Goal: Information Seeking & Learning: Learn about a topic

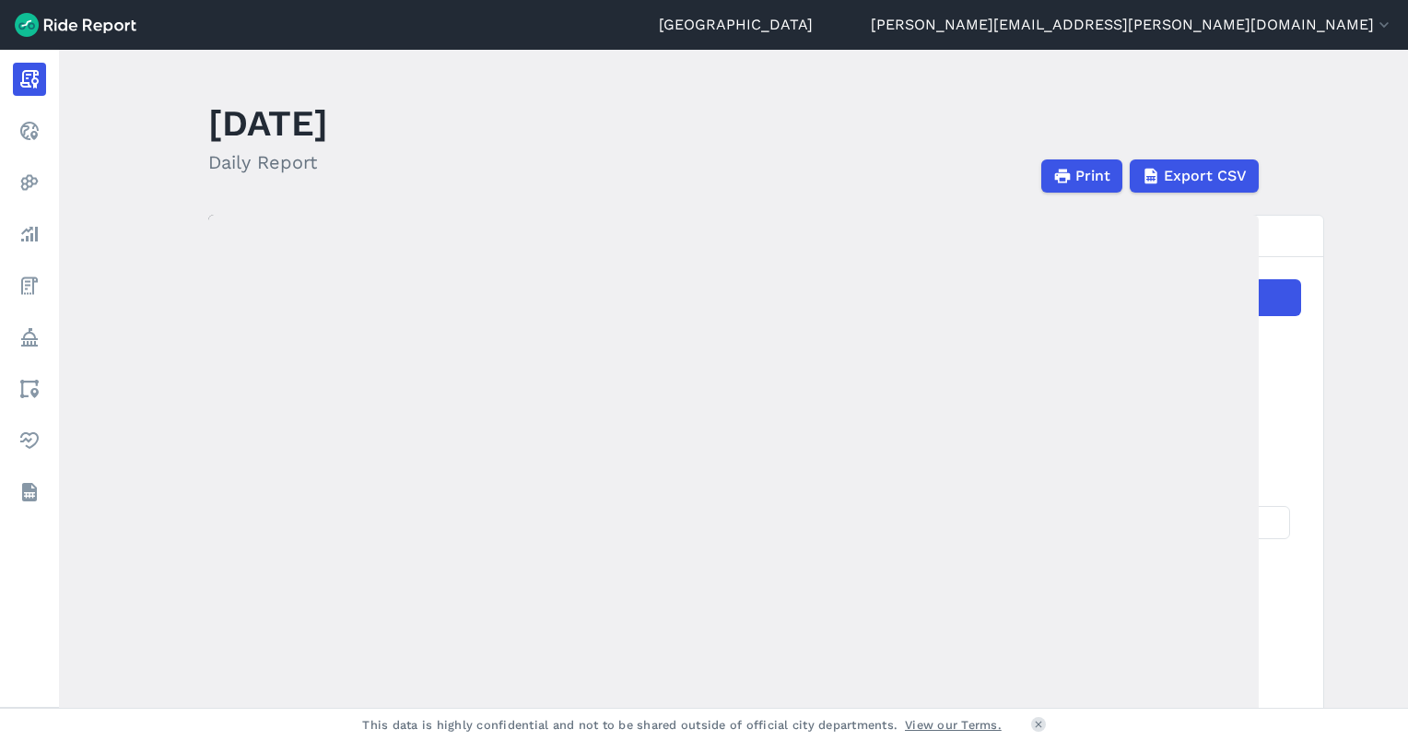
click at [80, 516] on main "[DATE] Daily Report Print Export CSV Prepared for [GEOGRAPHIC_DATA] [DATE] [DAT…" at bounding box center [733, 379] width 1349 height 658
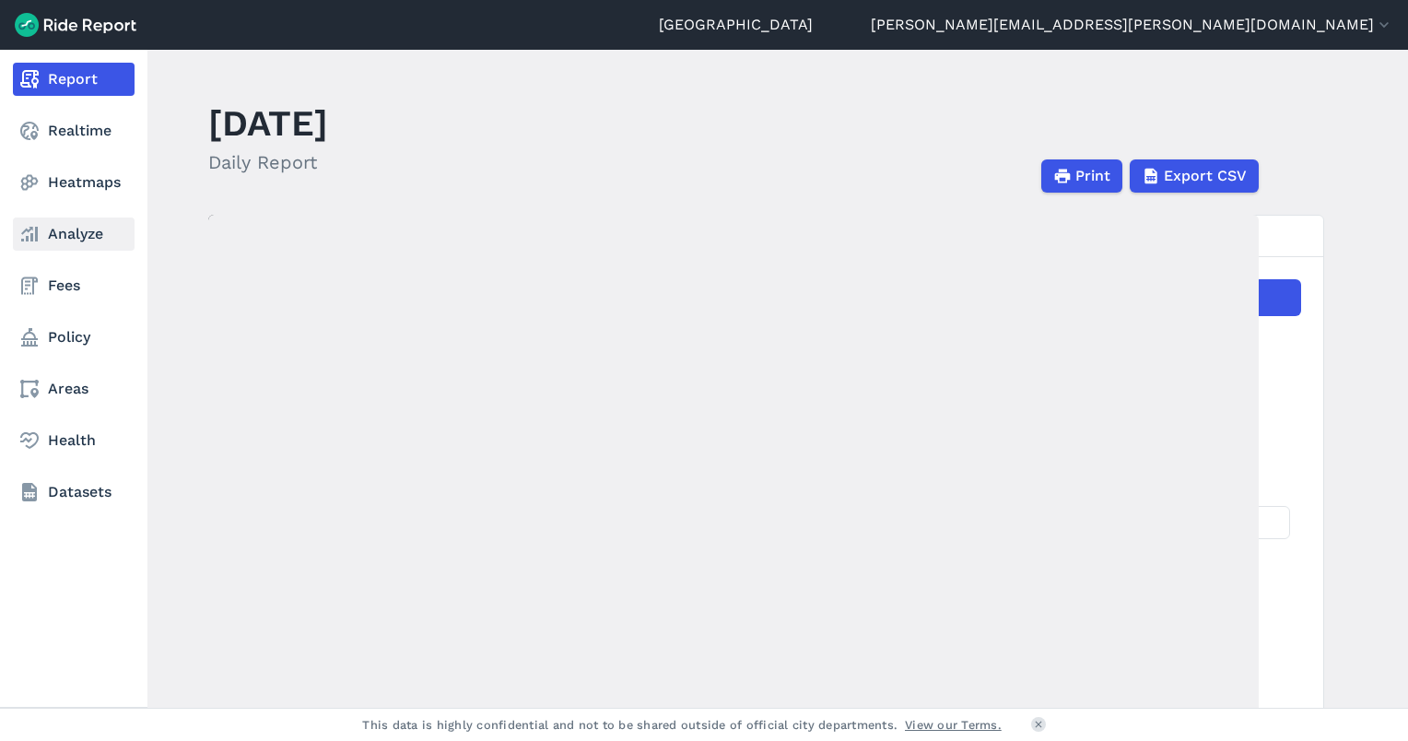
click at [53, 244] on link "Analyze" at bounding box center [74, 233] width 122 height 33
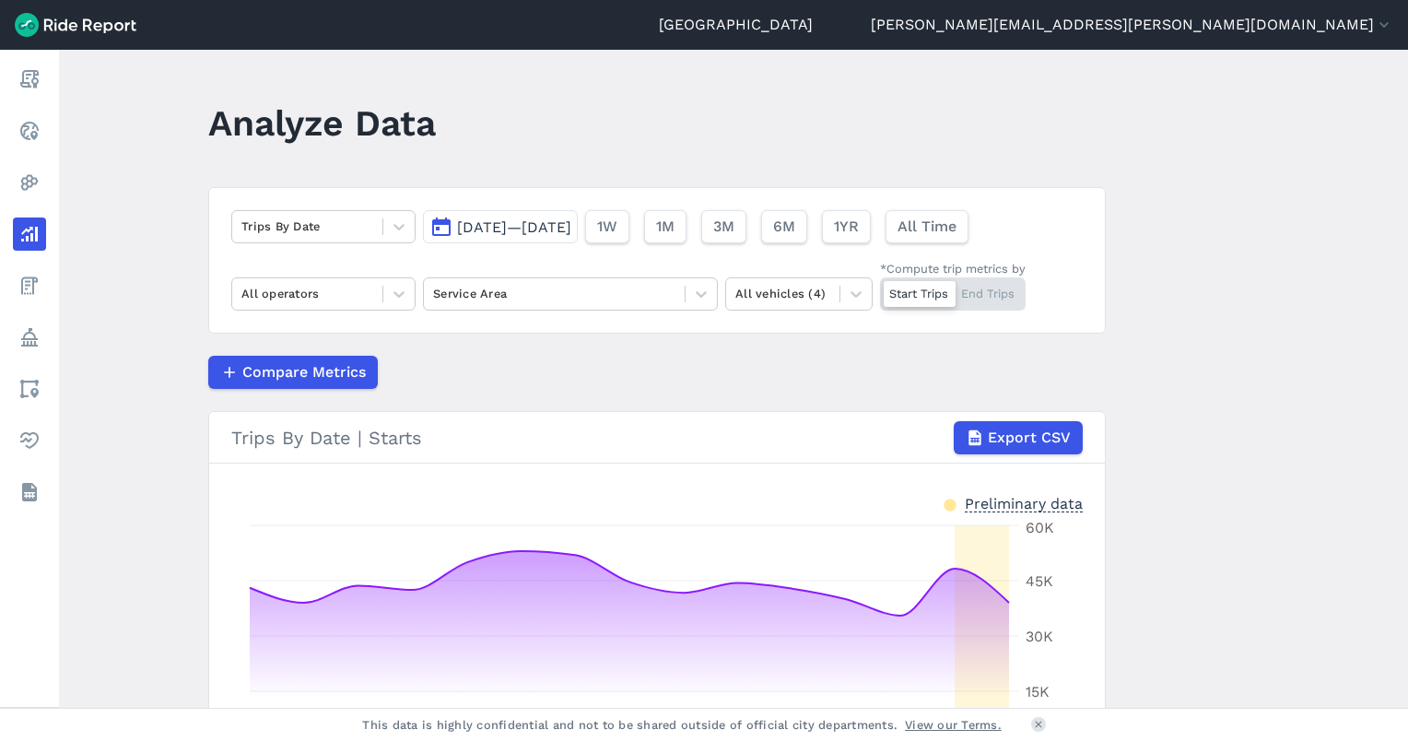
click at [578, 242] on button "[DATE]—[DATE]" at bounding box center [500, 226] width 155 height 33
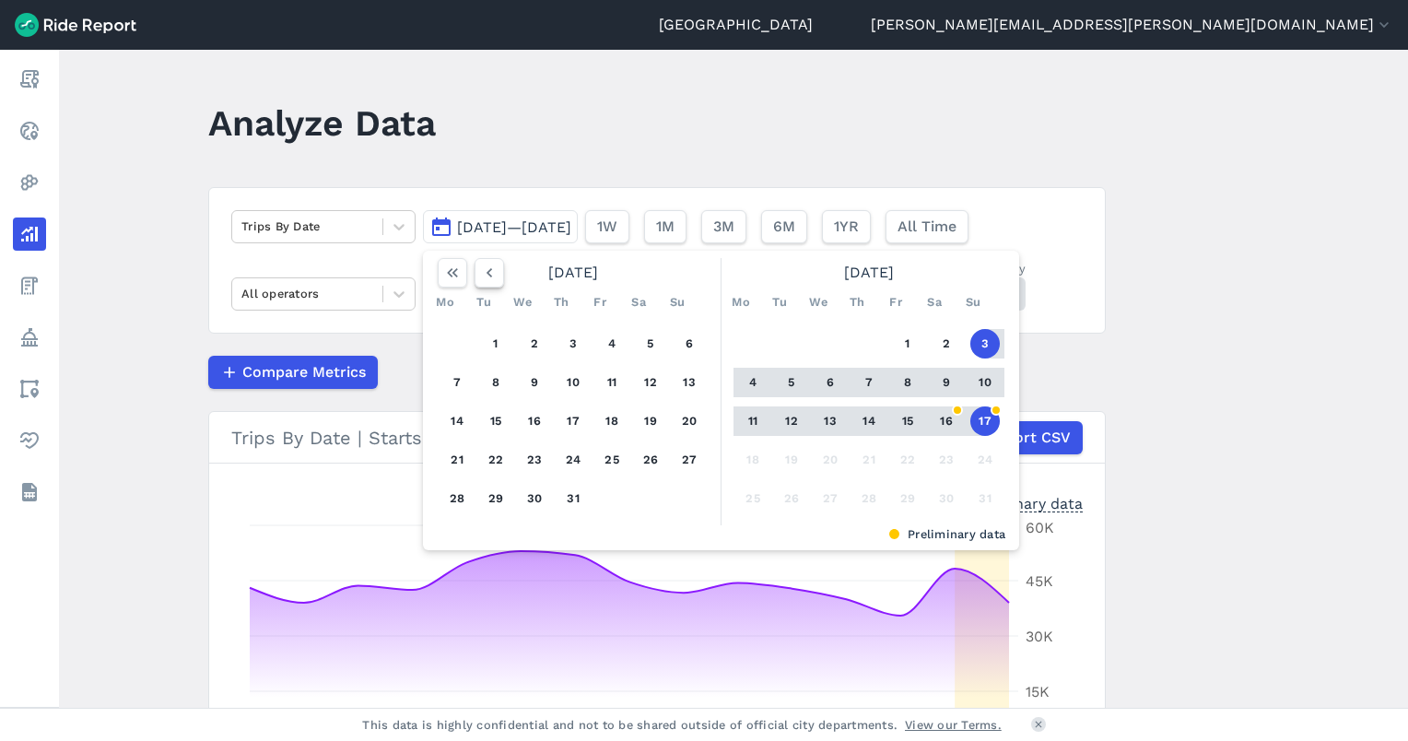
click at [489, 272] on icon "button" at bounding box center [489, 273] width 18 height 18
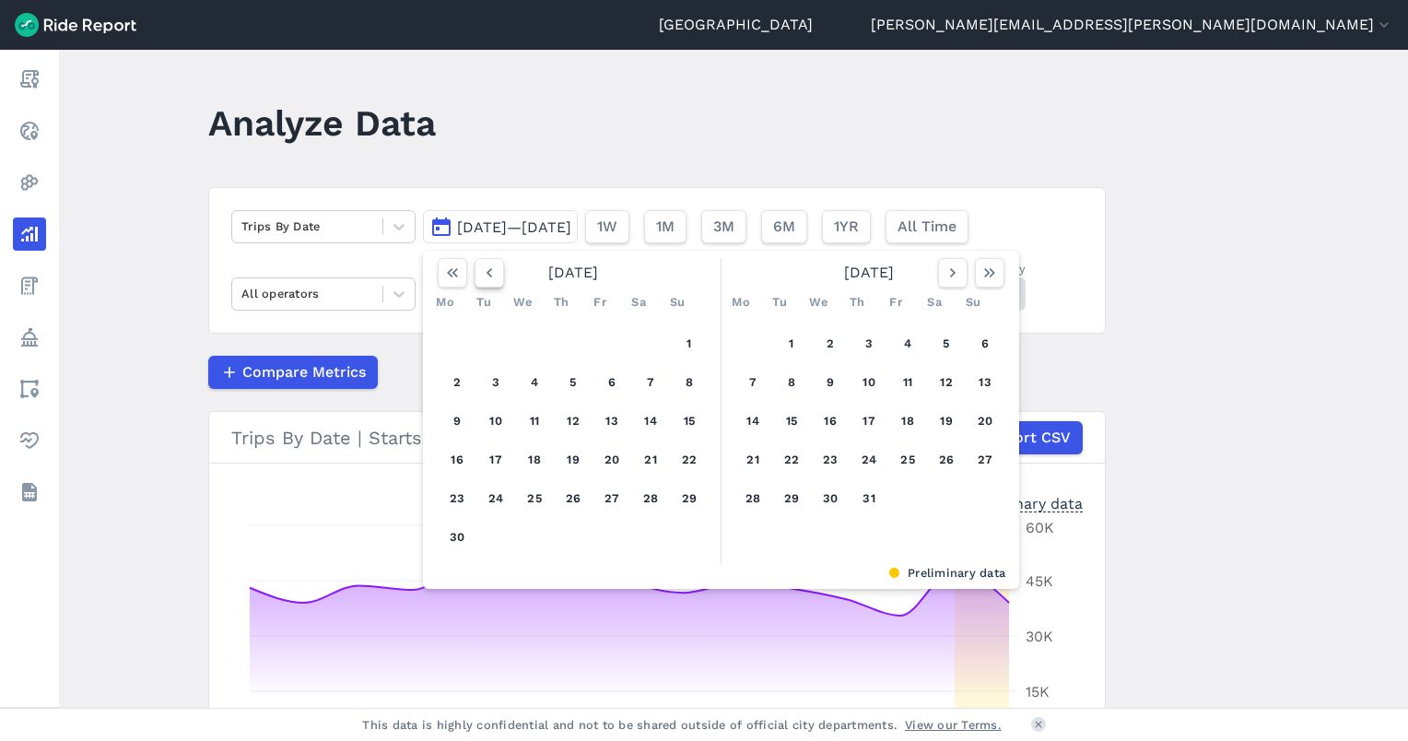
click at [489, 272] on icon "button" at bounding box center [489, 273] width 18 height 18
click at [488, 272] on icon "button" at bounding box center [489, 273] width 18 height 18
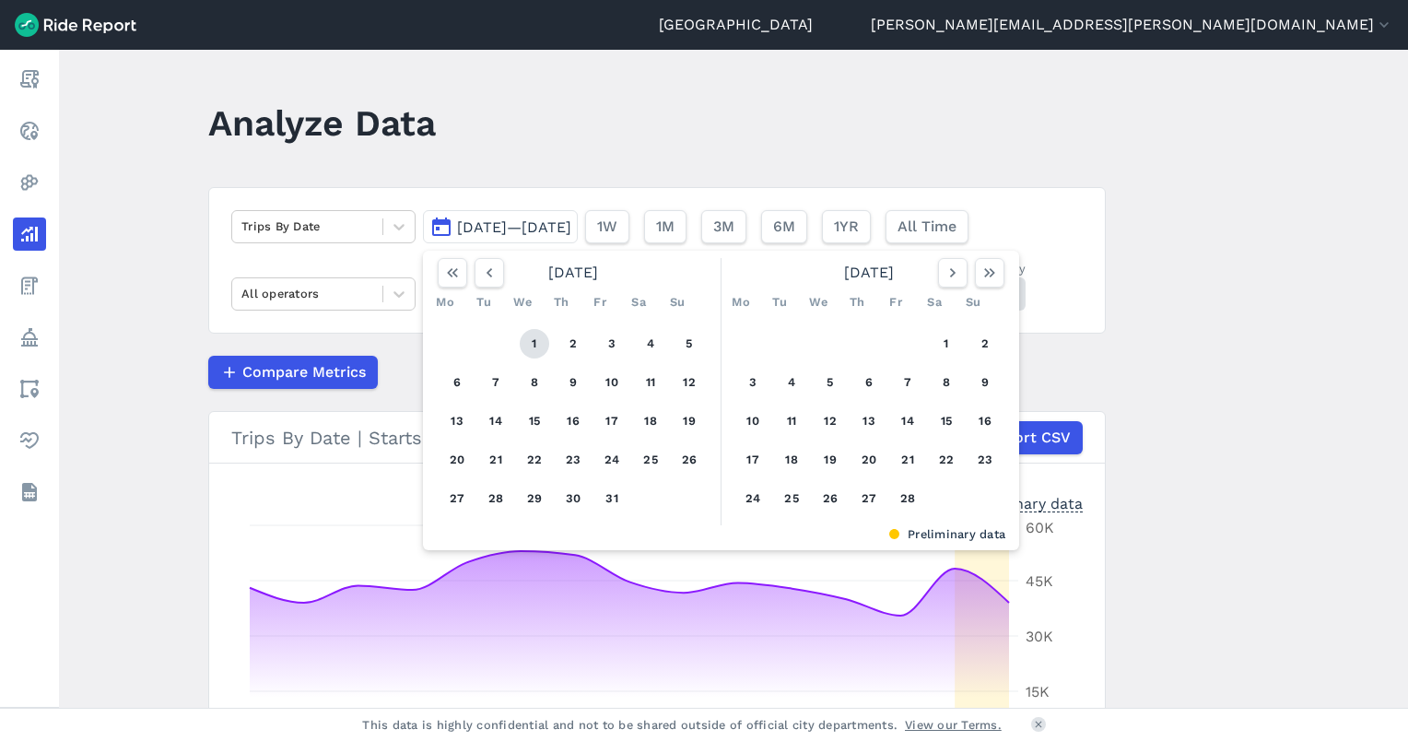
click at [536, 339] on button "1" at bounding box center [534, 343] width 29 height 29
click at [951, 271] on icon "button" at bounding box center [953, 273] width 18 height 18
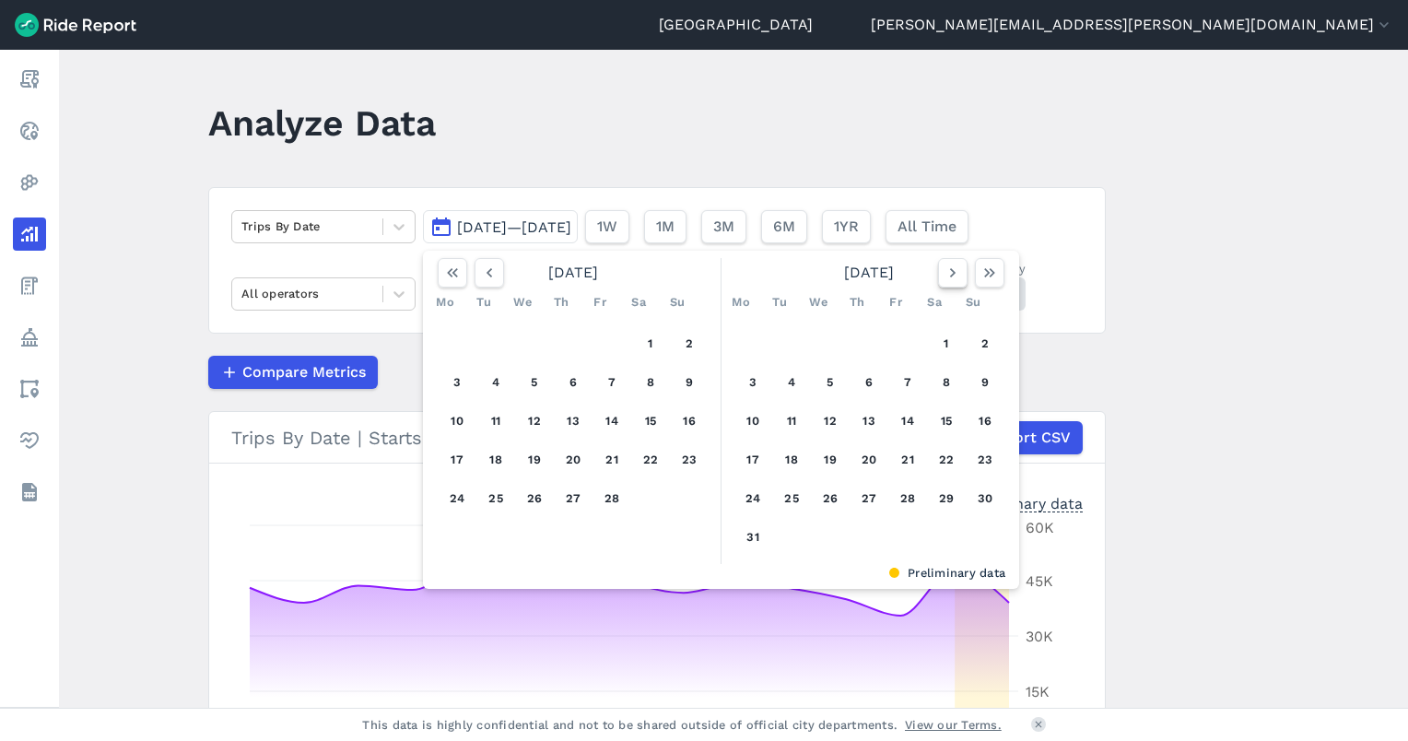
click at [951, 271] on icon "button" at bounding box center [953, 273] width 18 height 18
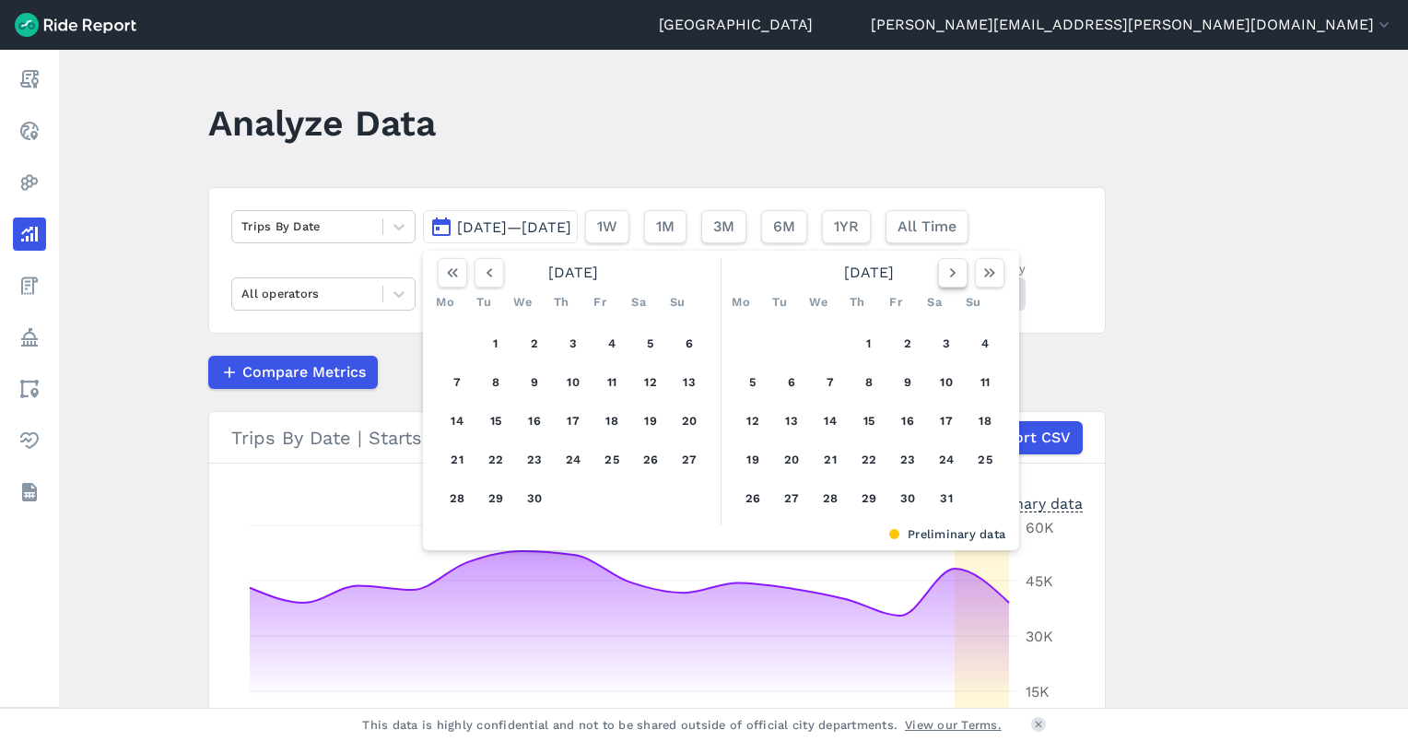
click at [951, 271] on icon "button" at bounding box center [953, 273] width 18 height 18
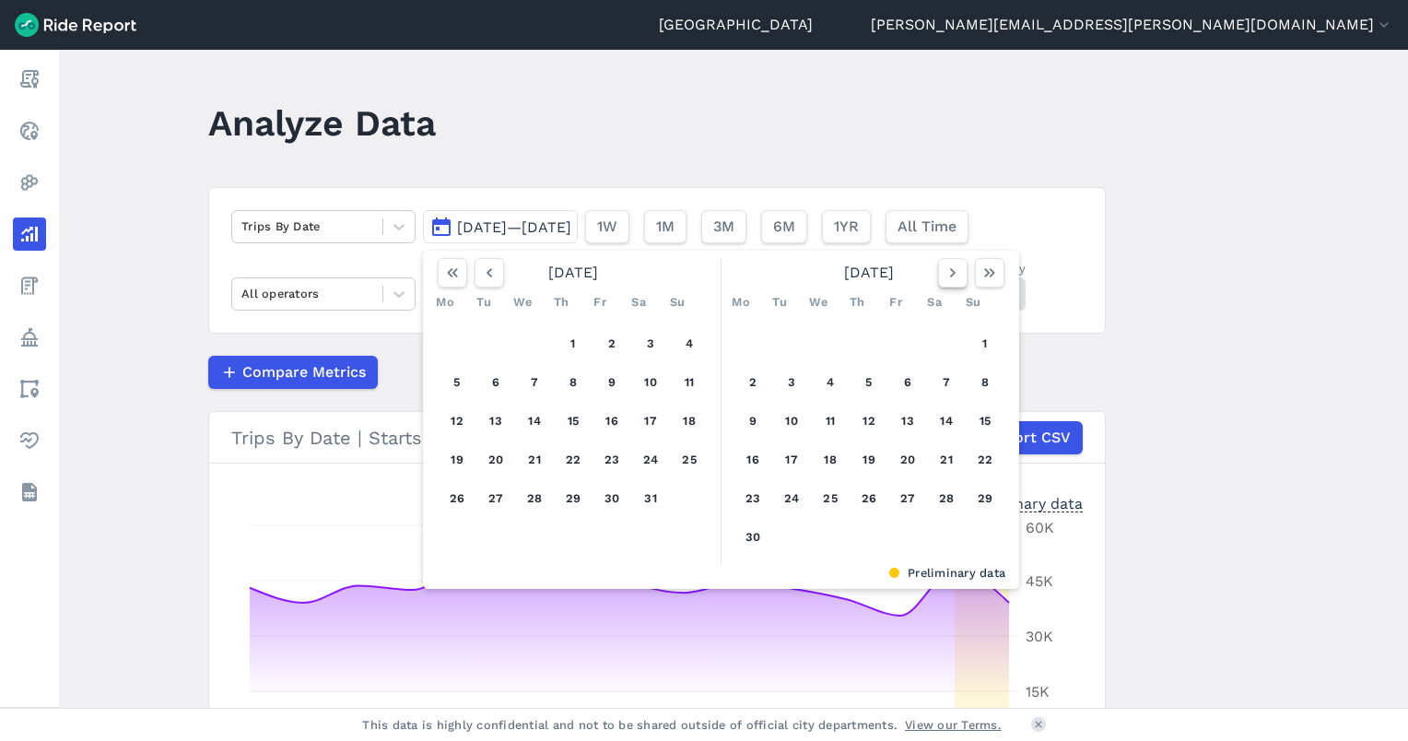
click at [951, 271] on icon "button" at bounding box center [953, 273] width 18 height 18
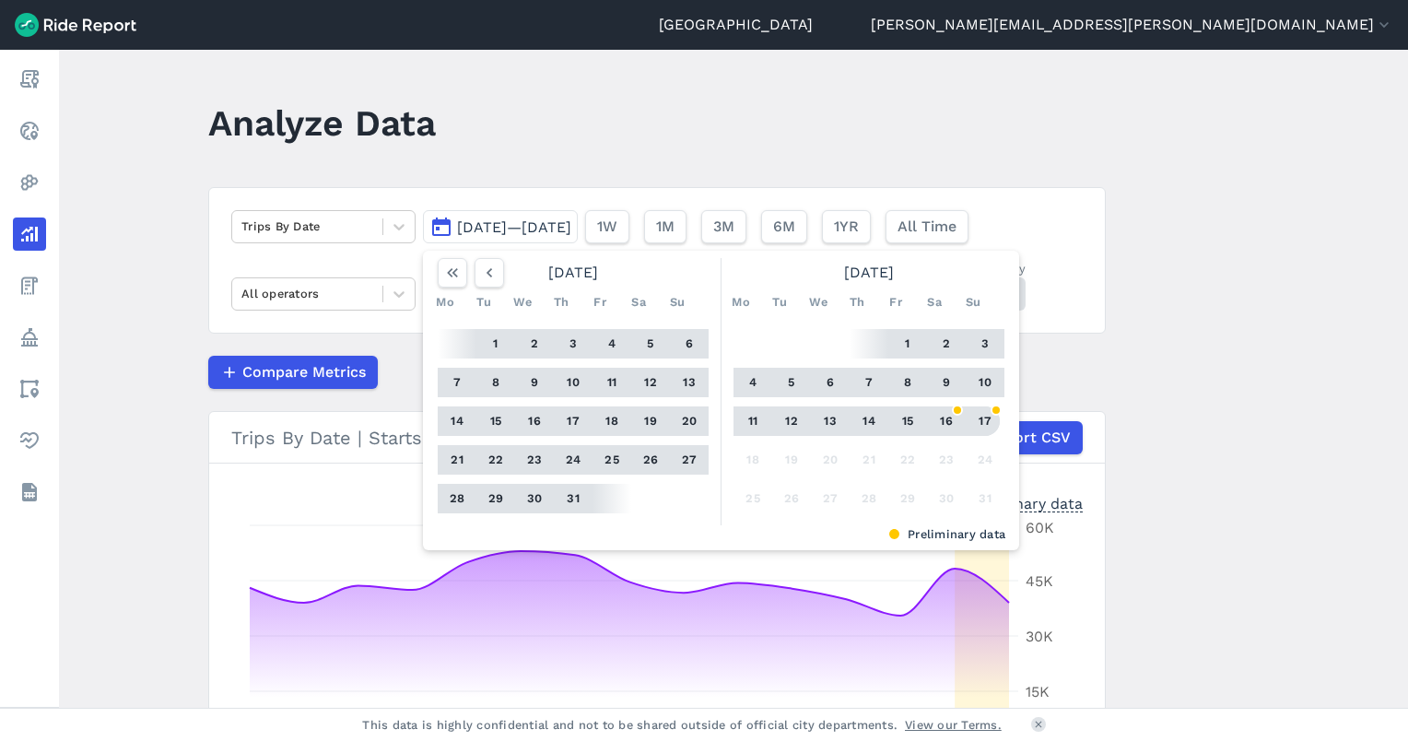
click at [981, 423] on button "17" at bounding box center [984, 420] width 29 height 29
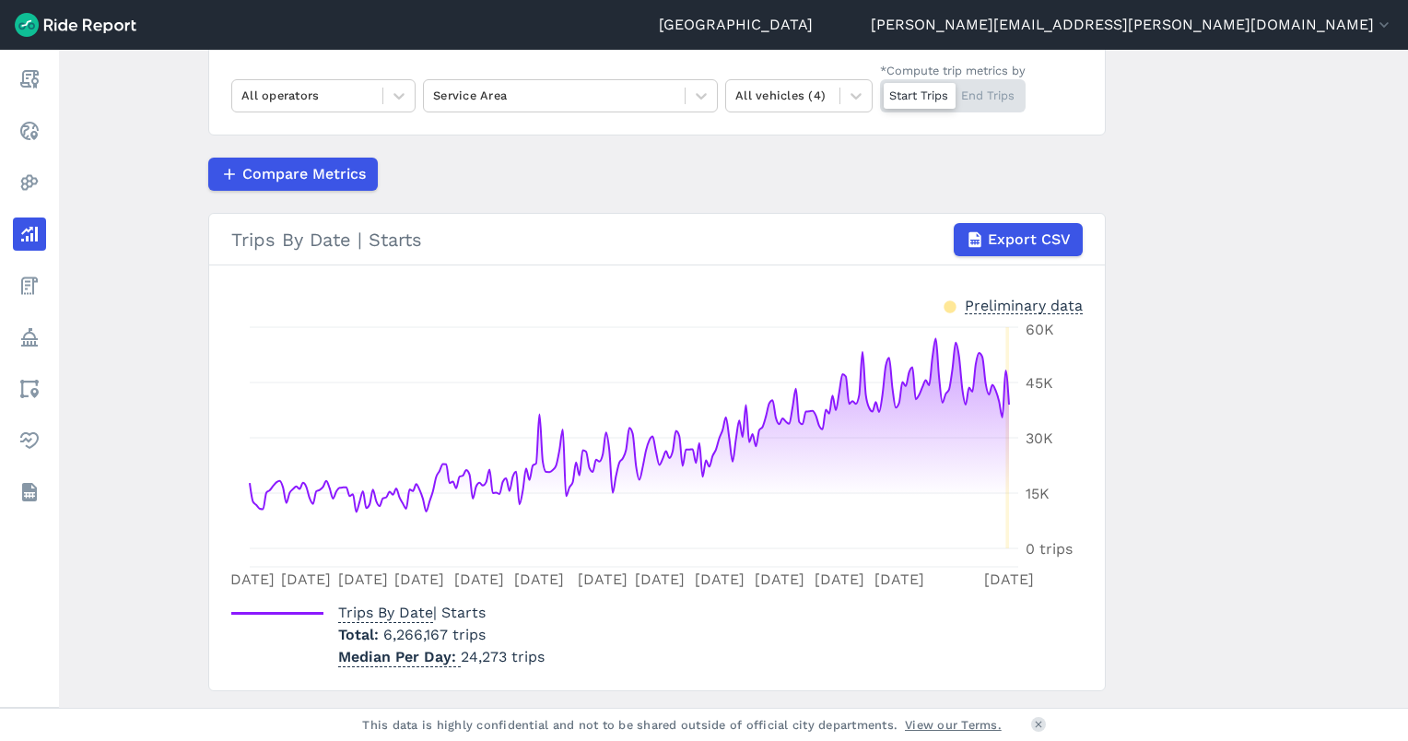
scroll to position [246, 0]
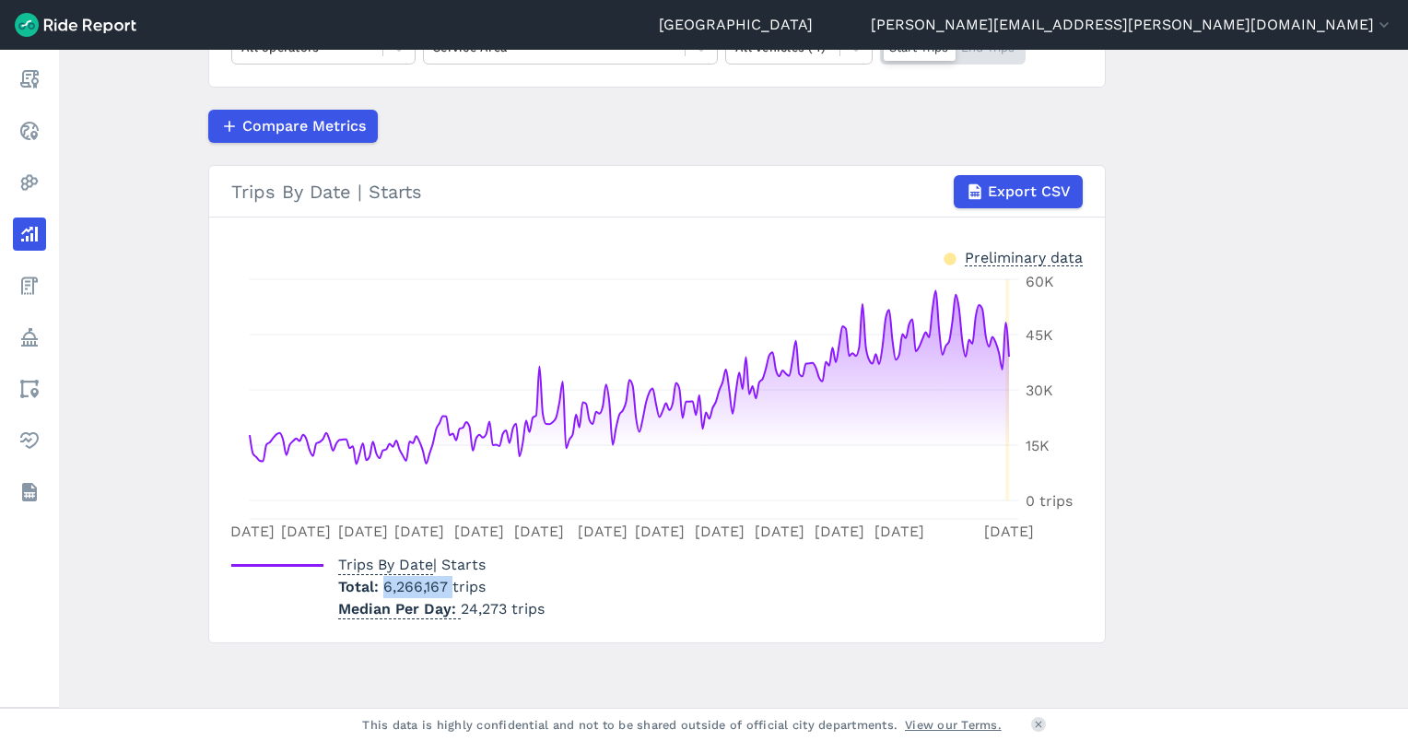
drag, startPoint x: 449, startPoint y: 586, endPoint x: 382, endPoint y: 590, distance: 66.5
click at [383, 590] on span "6,266,167 trips" at bounding box center [434, 587] width 102 height 18
drag, startPoint x: 382, startPoint y: 590, endPoint x: 413, endPoint y: 584, distance: 30.9
copy span "6,266,167"
drag, startPoint x: 521, startPoint y: 675, endPoint x: 523, endPoint y: 657, distance: 17.7
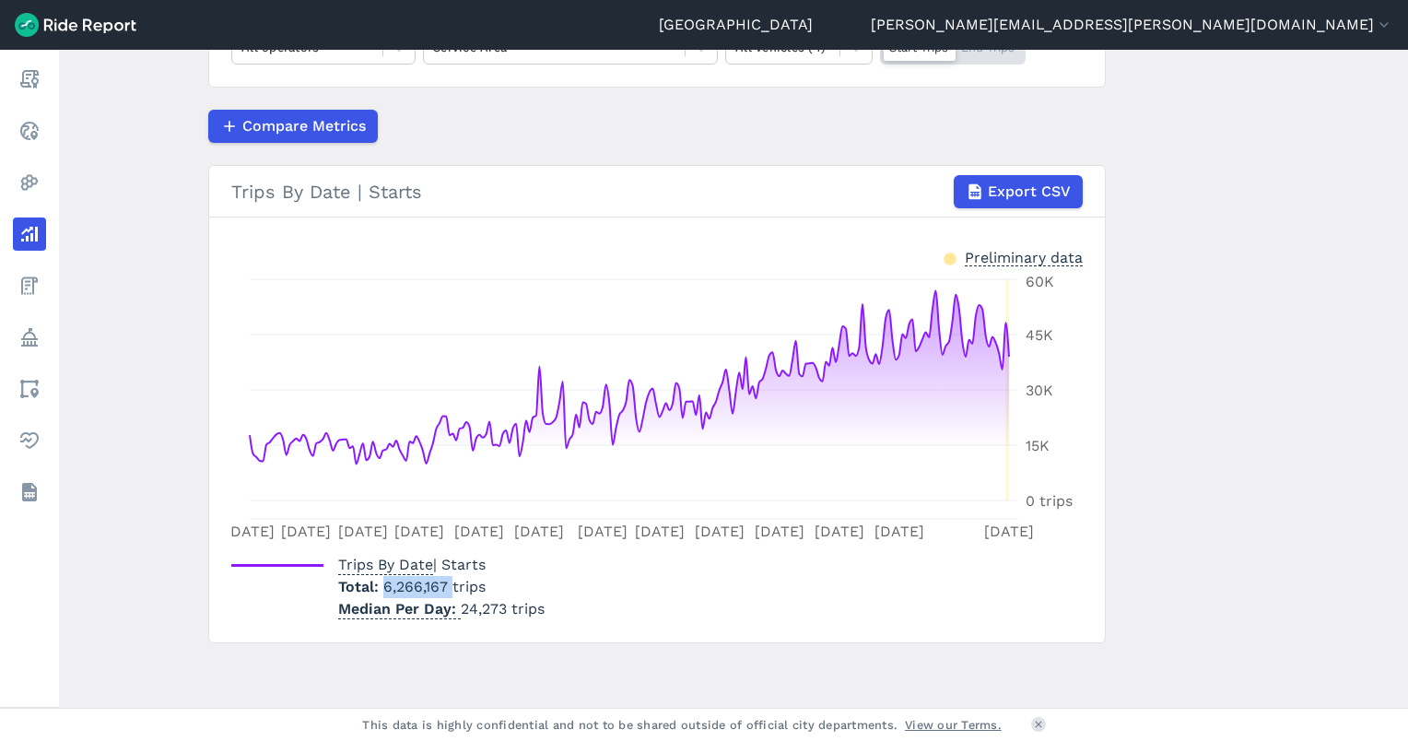
click at [521, 675] on main "Analyze Data Trips By Date Jan 1, 2025—Aug 17, 2025 1W 1M 3M 6M 1YR All Time Al…" at bounding box center [733, 379] width 1349 height 658
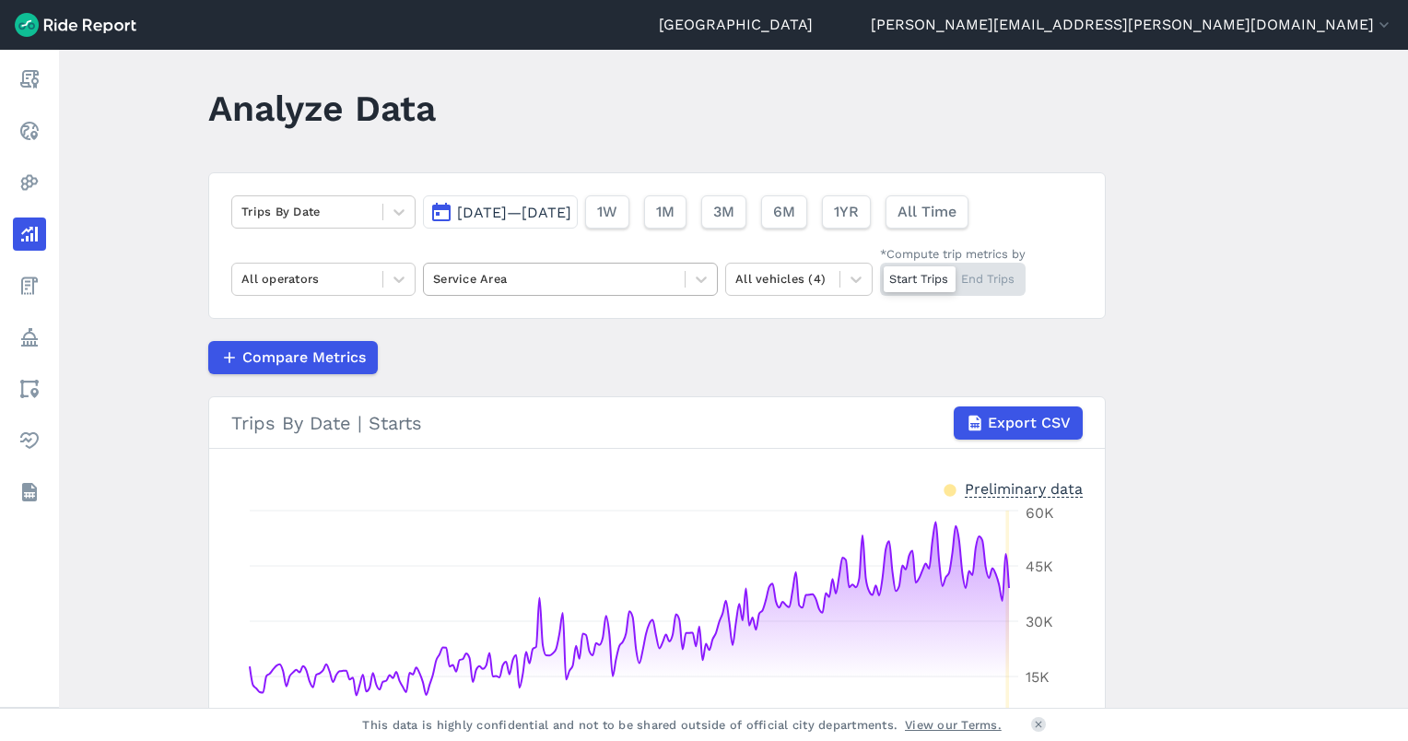
scroll to position [0, 0]
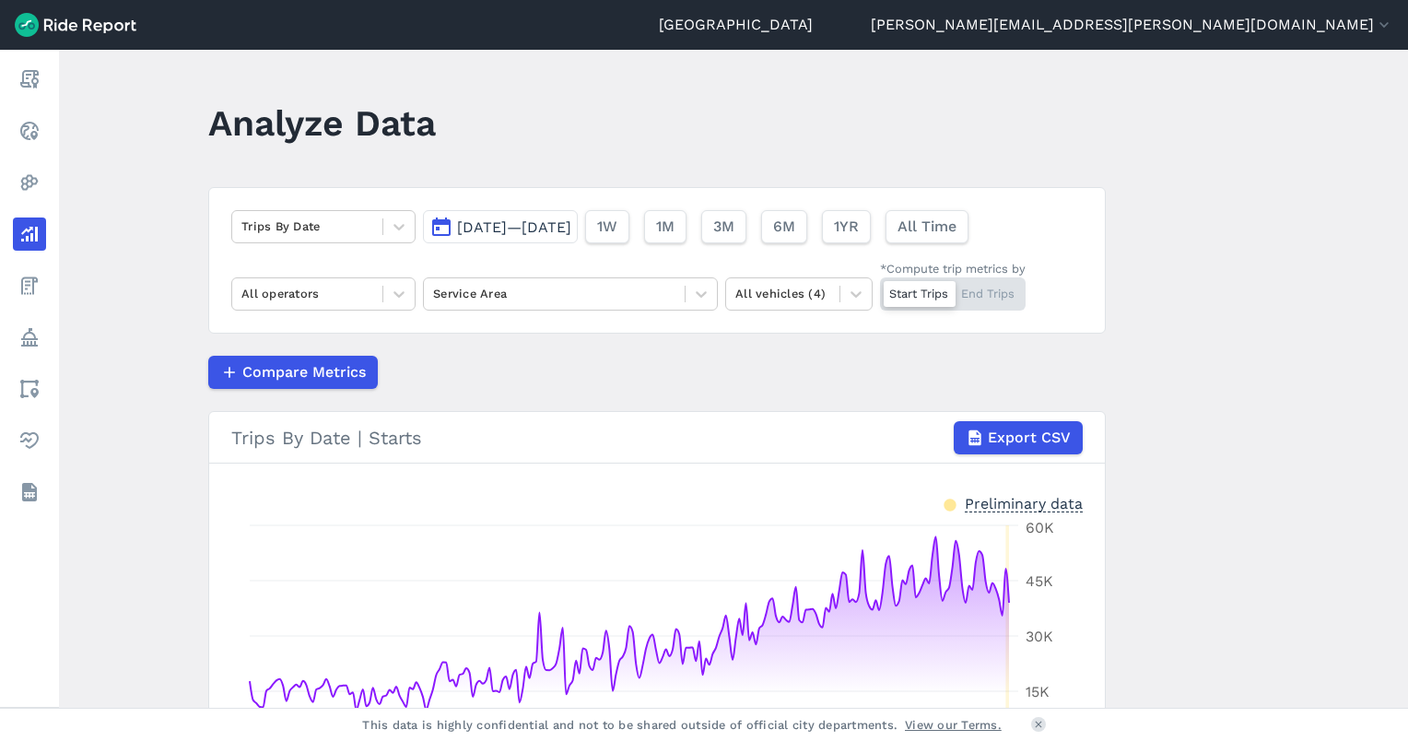
click at [511, 217] on button "Jan 1, 2025—Aug 17, 2025" at bounding box center [500, 226] width 155 height 33
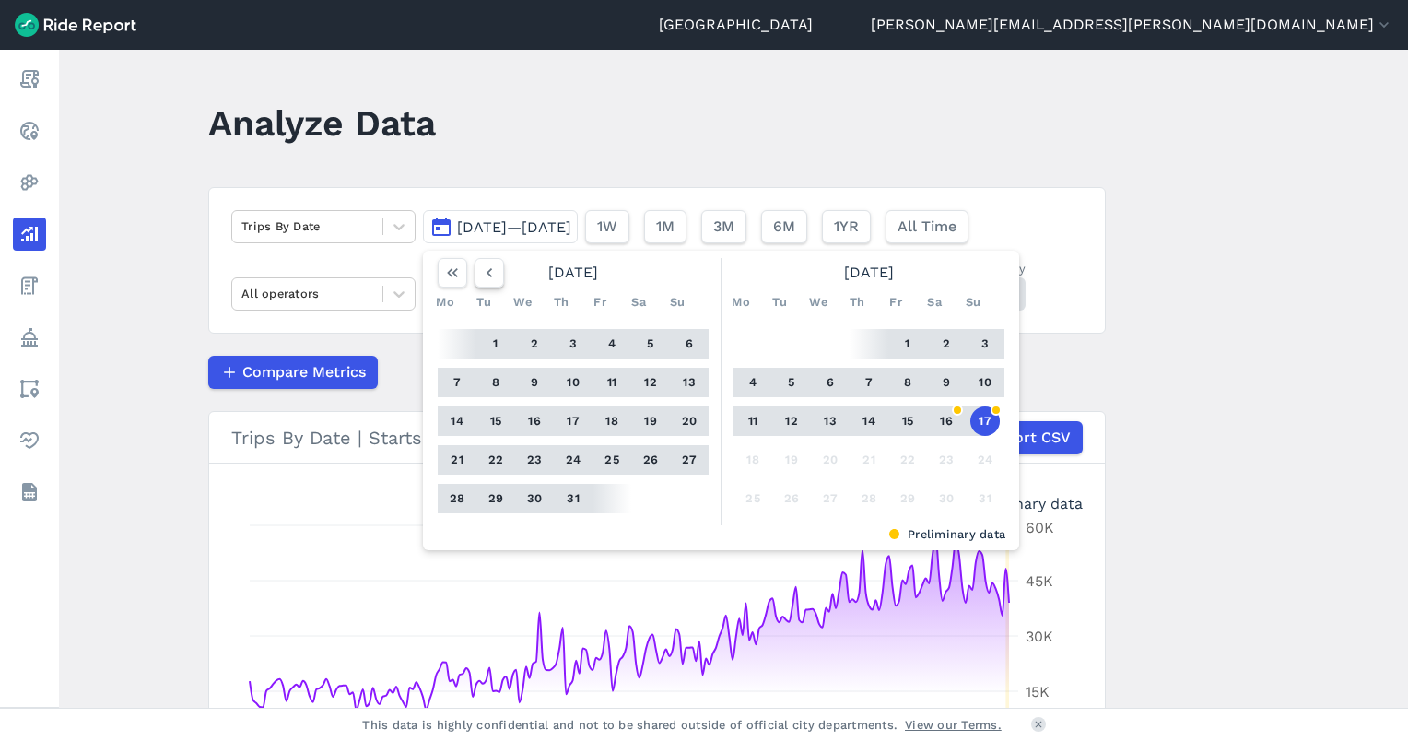
click at [488, 273] on icon "button" at bounding box center [489, 273] width 18 height 18
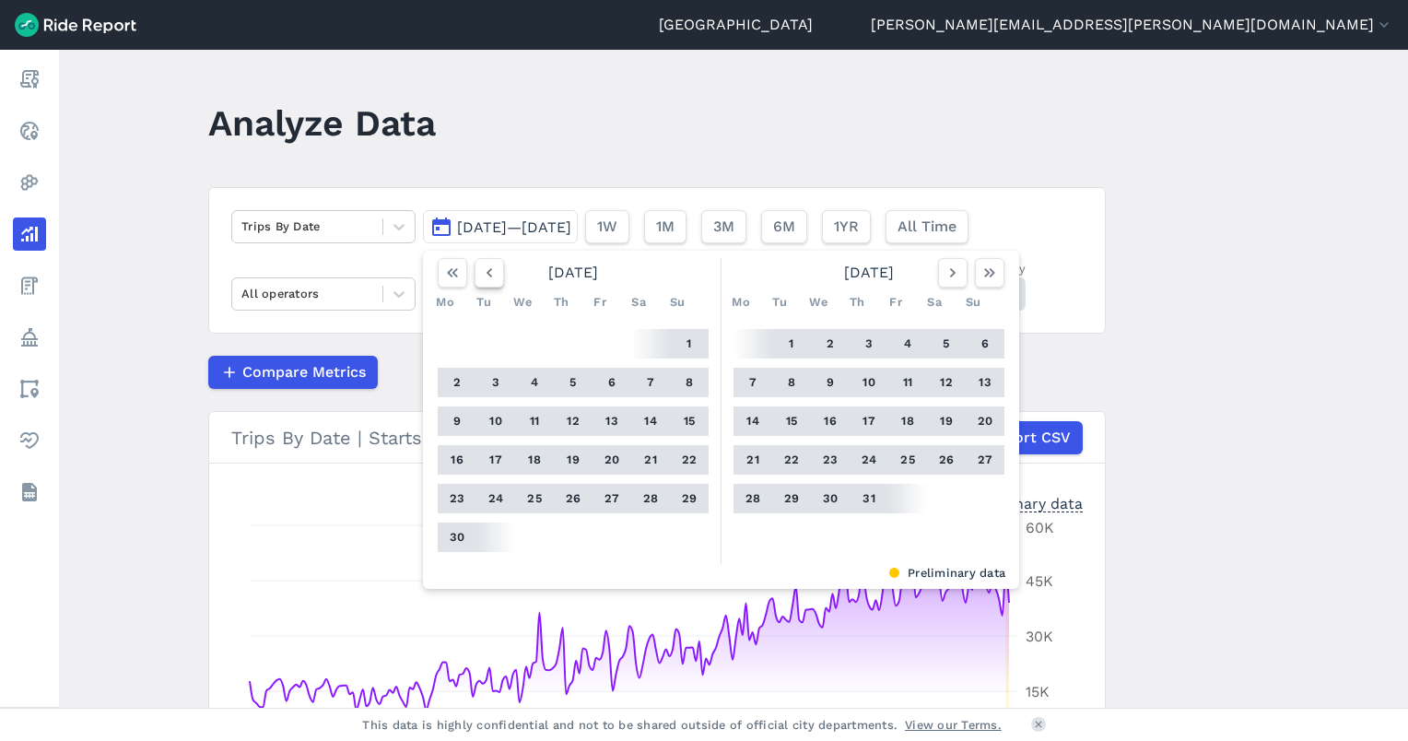
click at [488, 273] on icon "button" at bounding box center [489, 273] width 18 height 18
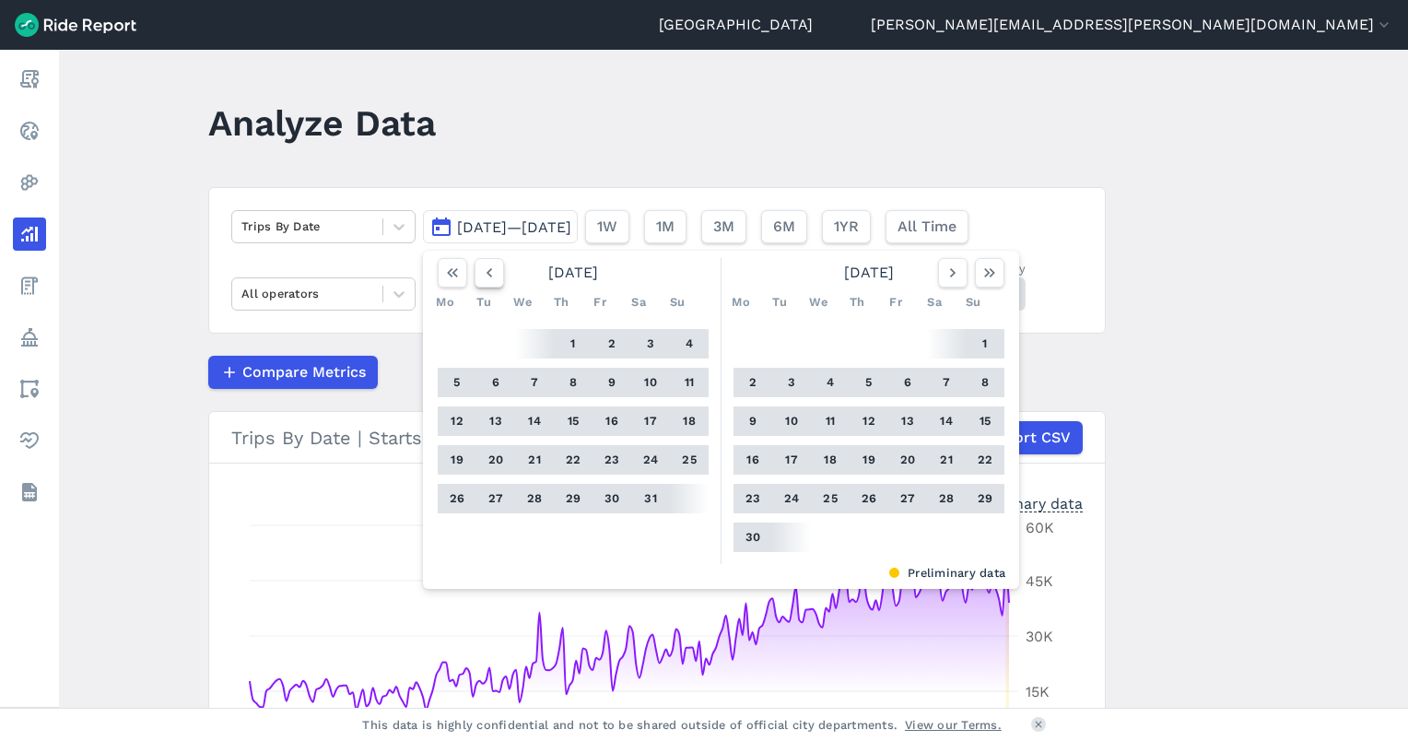
click at [488, 273] on icon "button" at bounding box center [489, 273] width 18 height 18
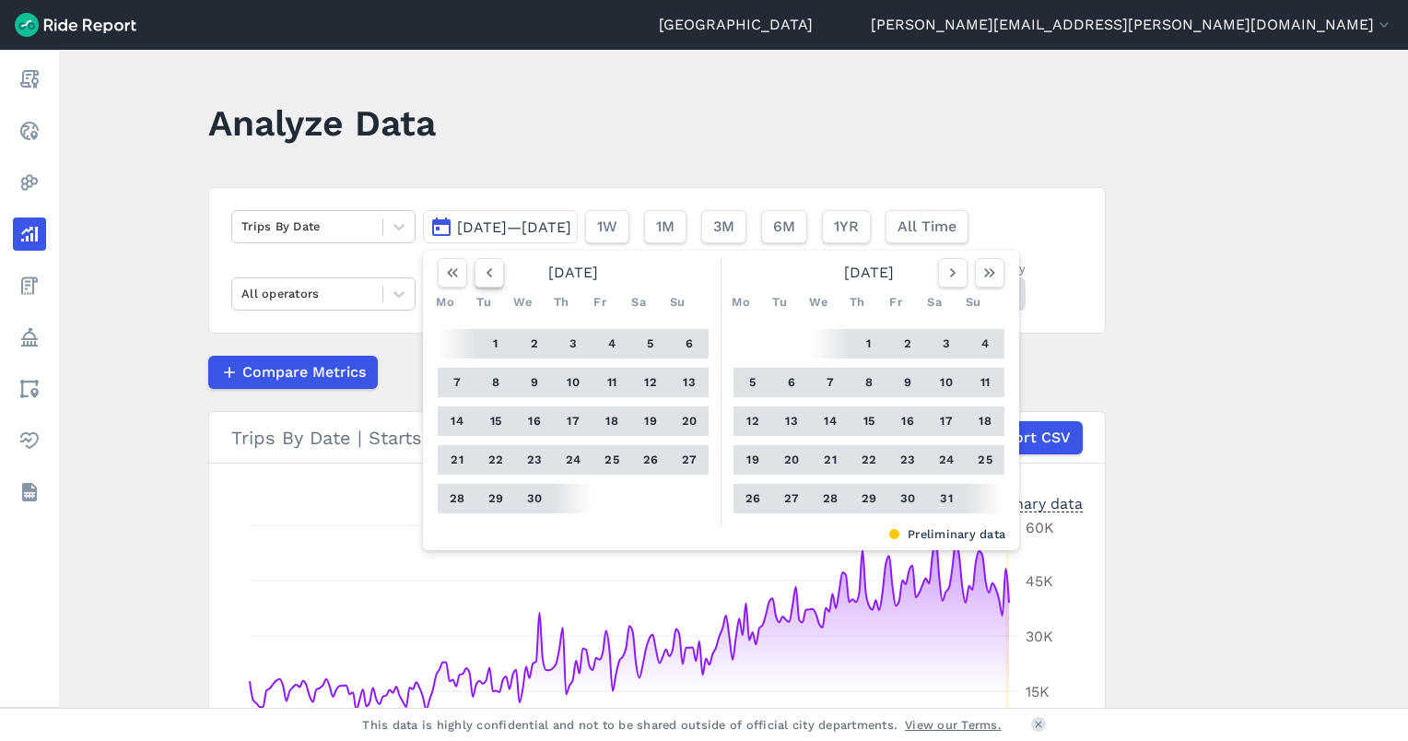
click at [488, 273] on icon "button" at bounding box center [489, 273] width 18 height 18
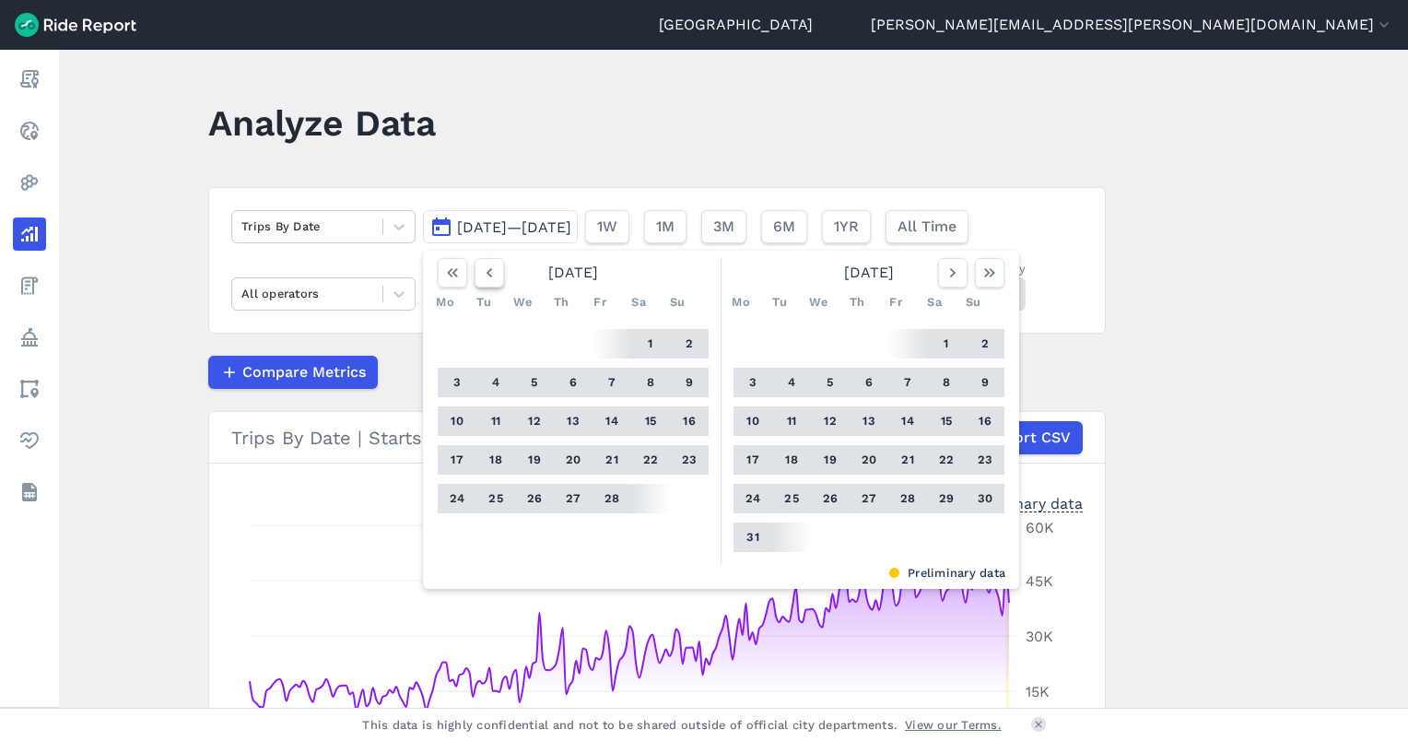
click at [488, 273] on icon "button" at bounding box center [489, 273] width 18 height 18
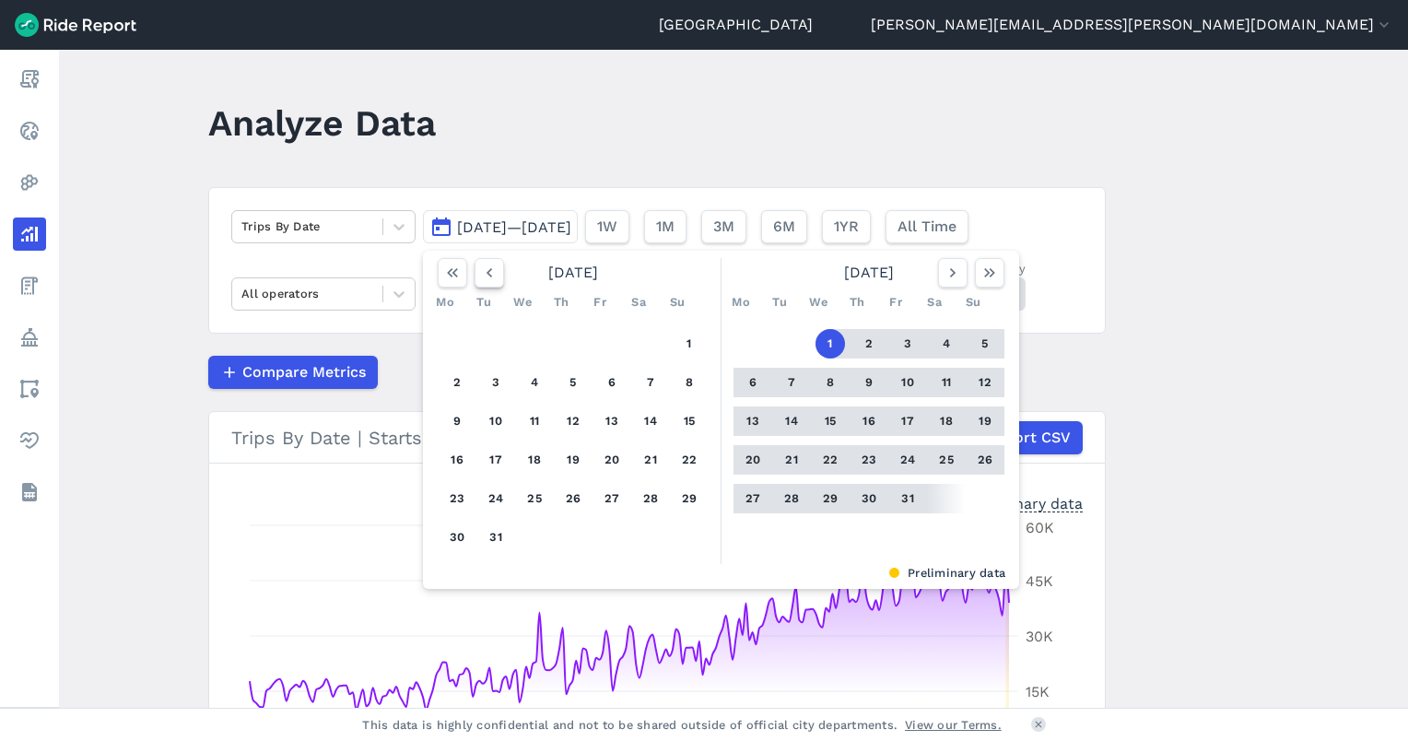
click at [488, 273] on icon "button" at bounding box center [489, 273] width 18 height 18
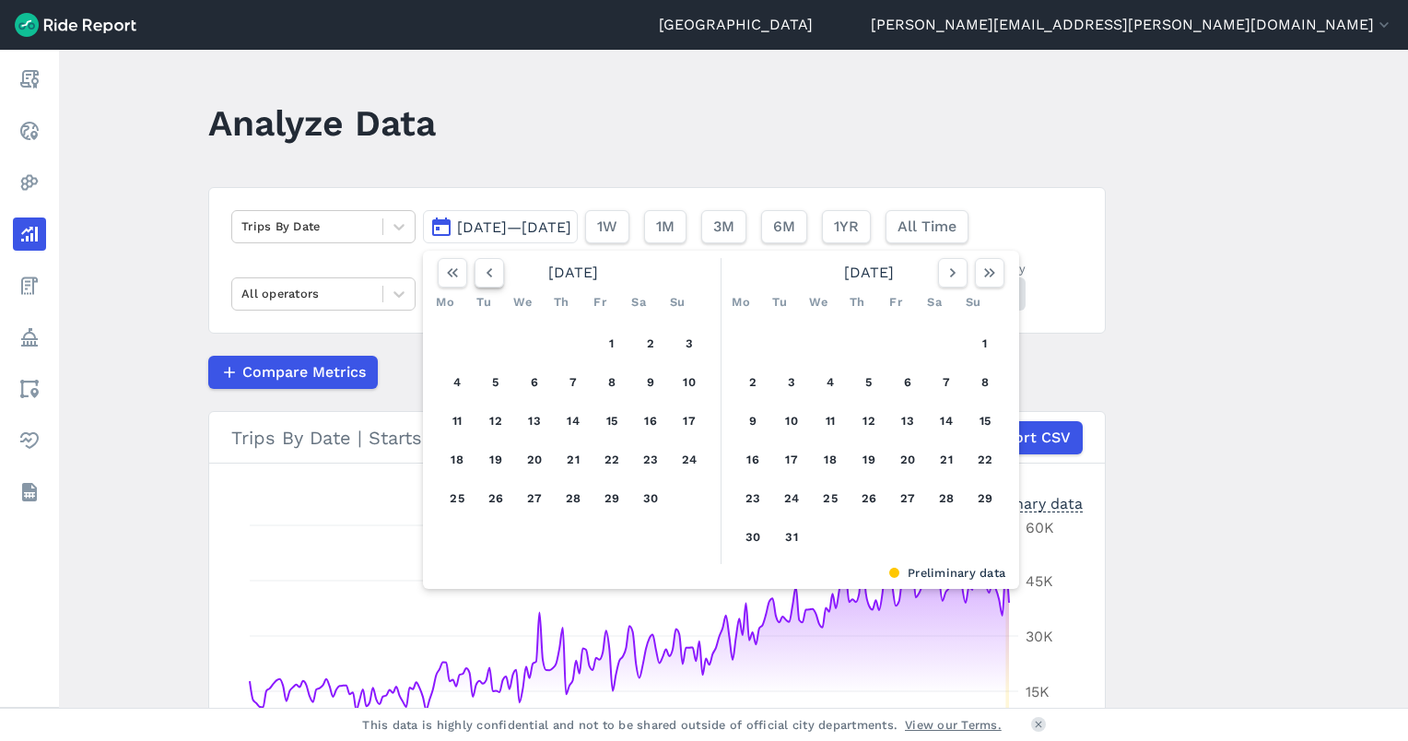
click at [488, 273] on icon "button" at bounding box center [489, 273] width 18 height 18
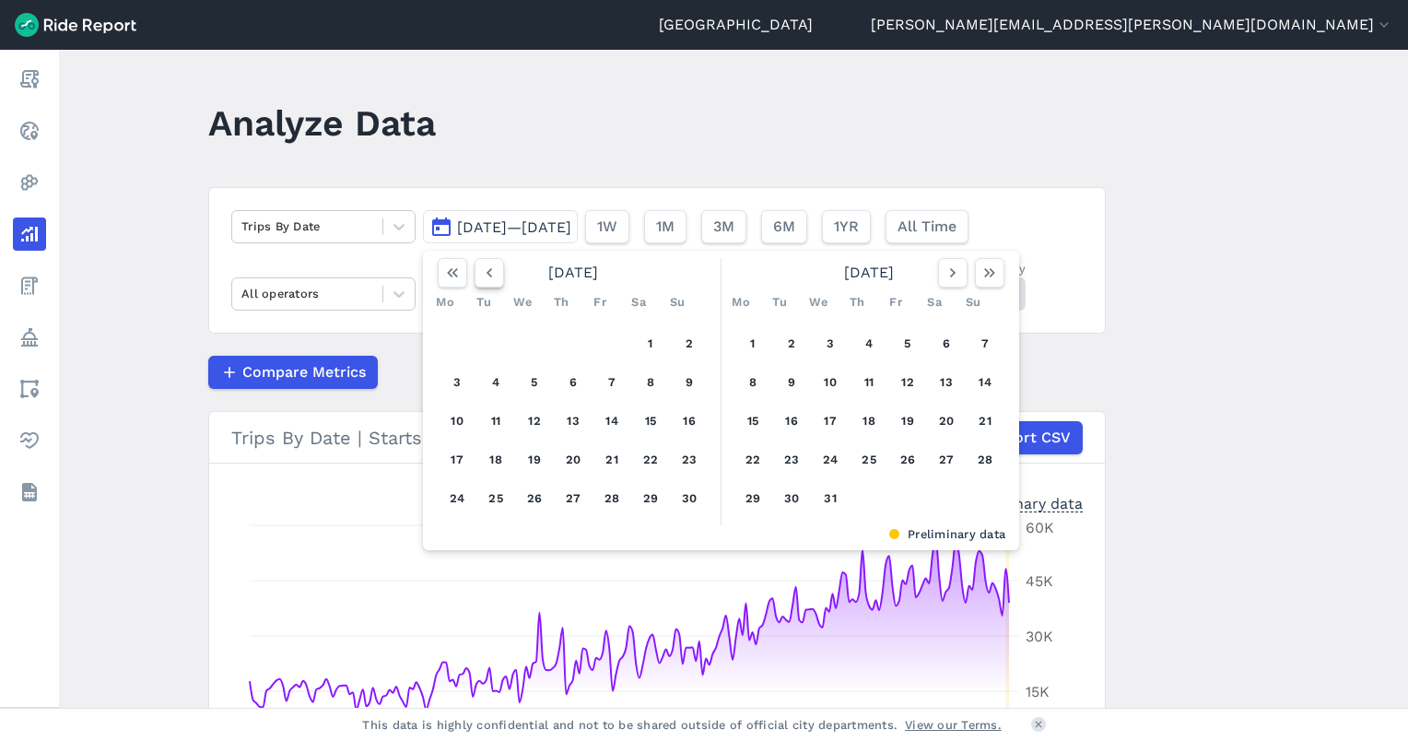
click at [488, 273] on icon "button" at bounding box center [489, 273] width 18 height 18
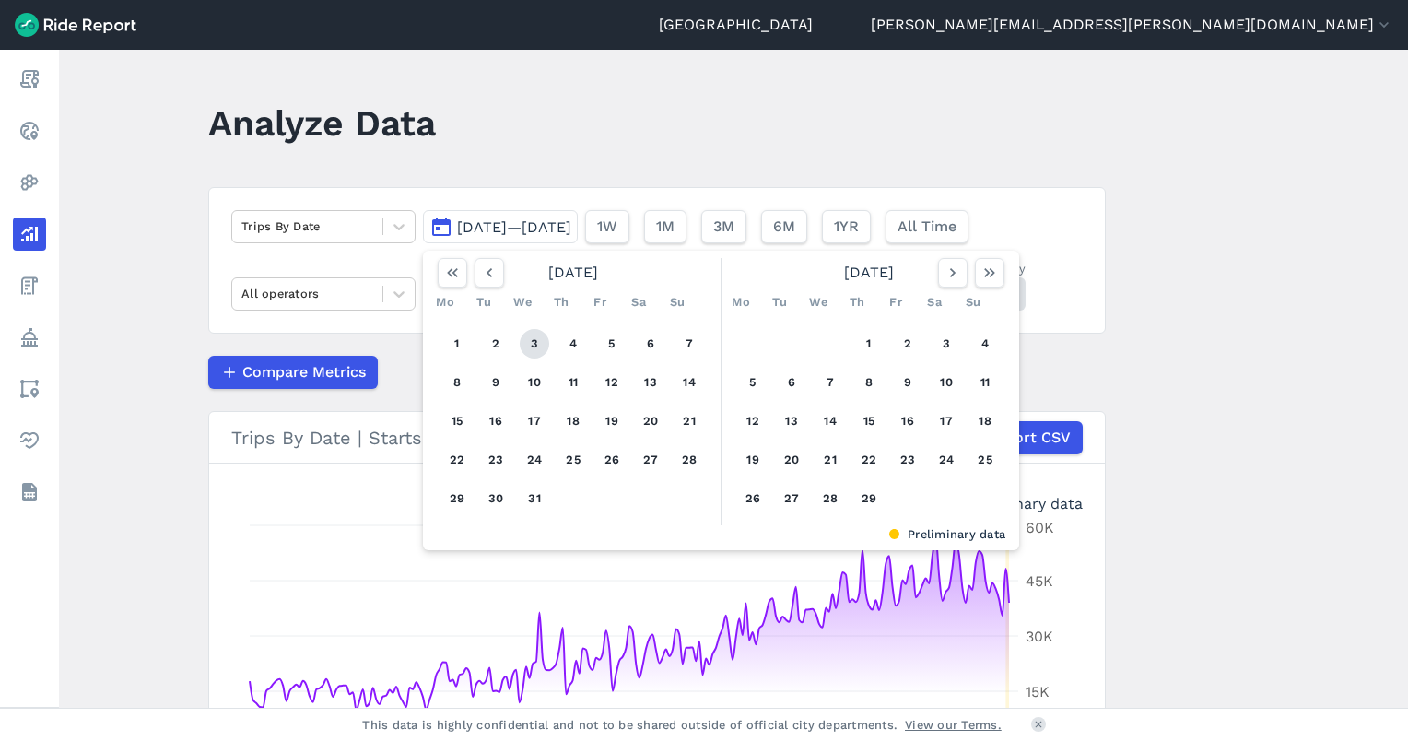
click at [457, 347] on button "1" at bounding box center [456, 343] width 29 height 29
click at [952, 269] on icon "button" at bounding box center [953, 273] width 18 height 18
click at [954, 269] on icon "button" at bounding box center [953, 273] width 18 height 18
click at [955, 269] on icon "button" at bounding box center [953, 273] width 18 height 18
click at [947, 269] on icon "button" at bounding box center [953, 273] width 18 height 18
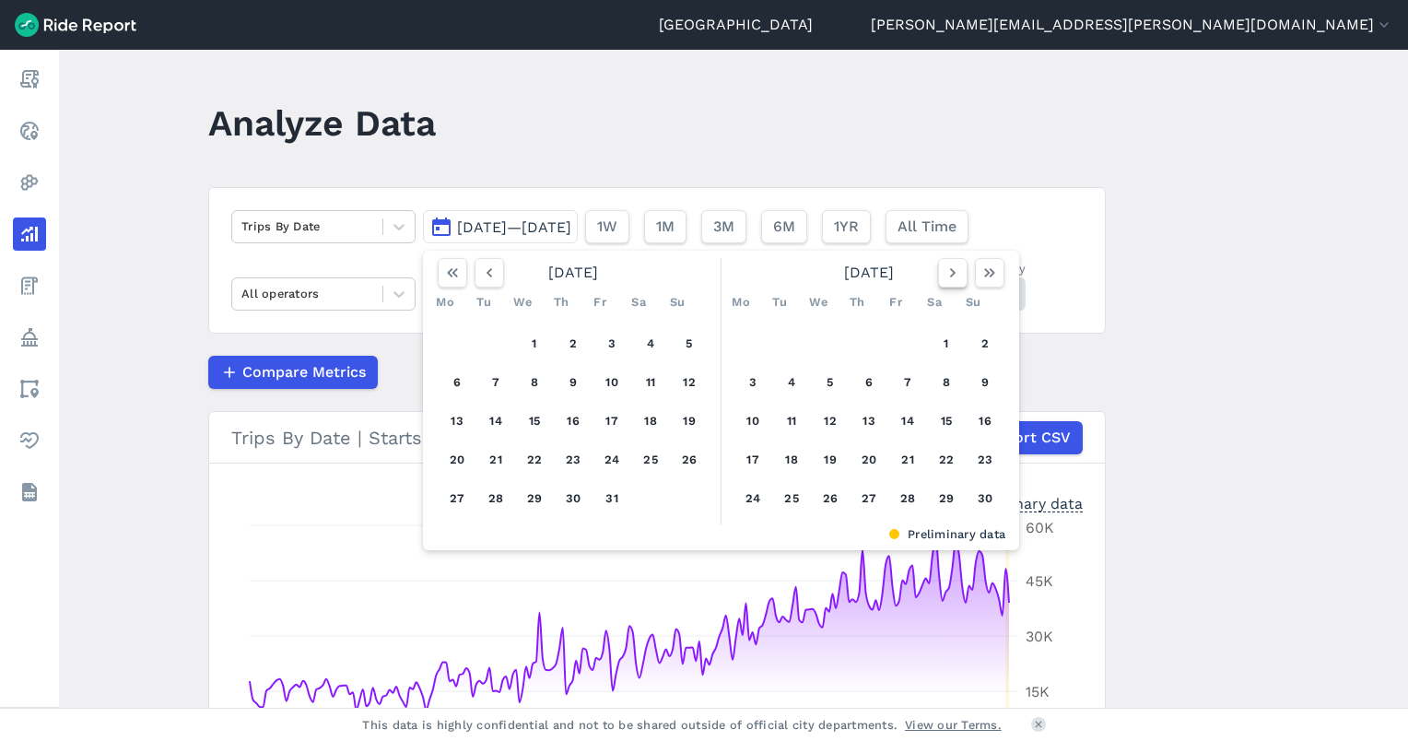
click at [947, 269] on icon "button" at bounding box center [953, 273] width 18 height 18
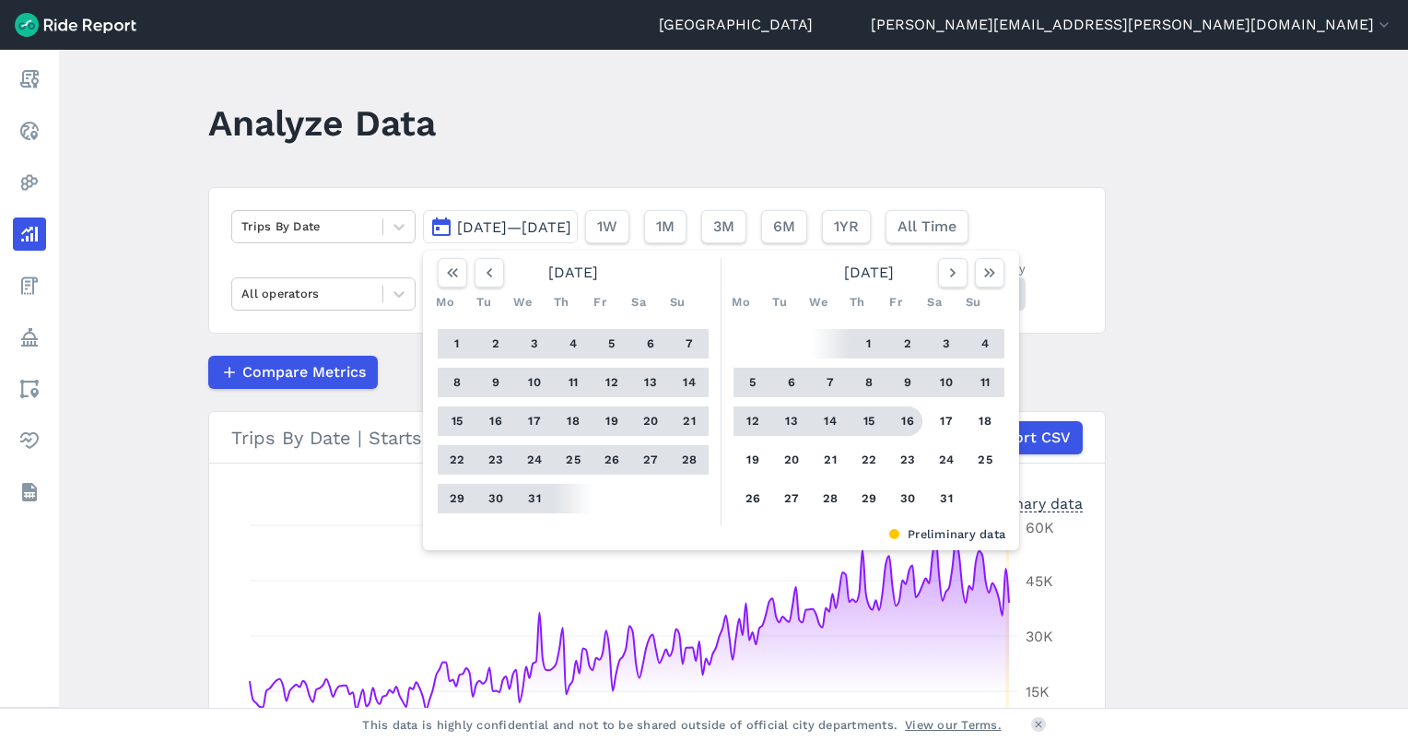
click at [904, 425] on button "16" at bounding box center [907, 420] width 29 height 29
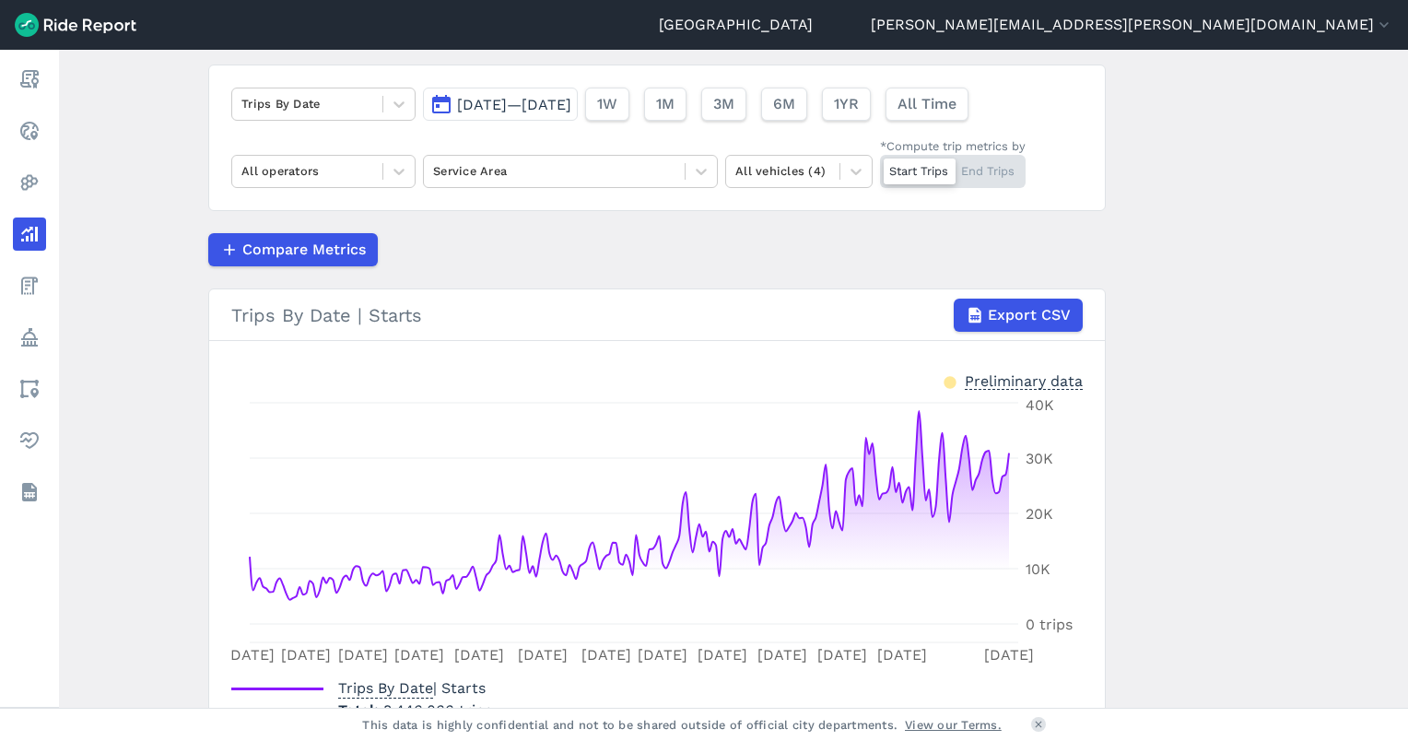
scroll to position [246, 0]
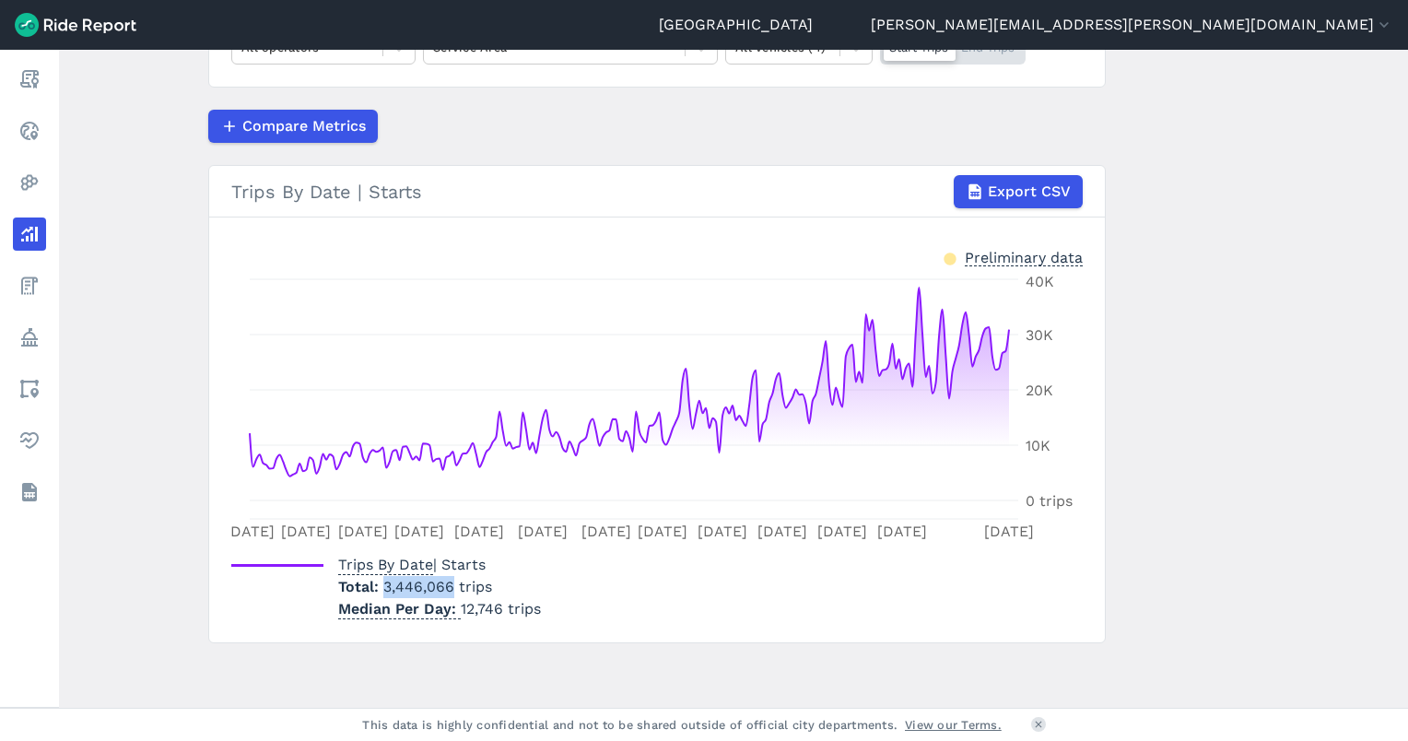
drag, startPoint x: 451, startPoint y: 590, endPoint x: 370, endPoint y: 586, distance: 81.2
click at [370, 586] on p "Total 3,446,066 trips" at bounding box center [439, 587] width 203 height 22
drag, startPoint x: 370, startPoint y: 586, endPoint x: 402, endPoint y: 585, distance: 32.3
copy span "3,446,066"
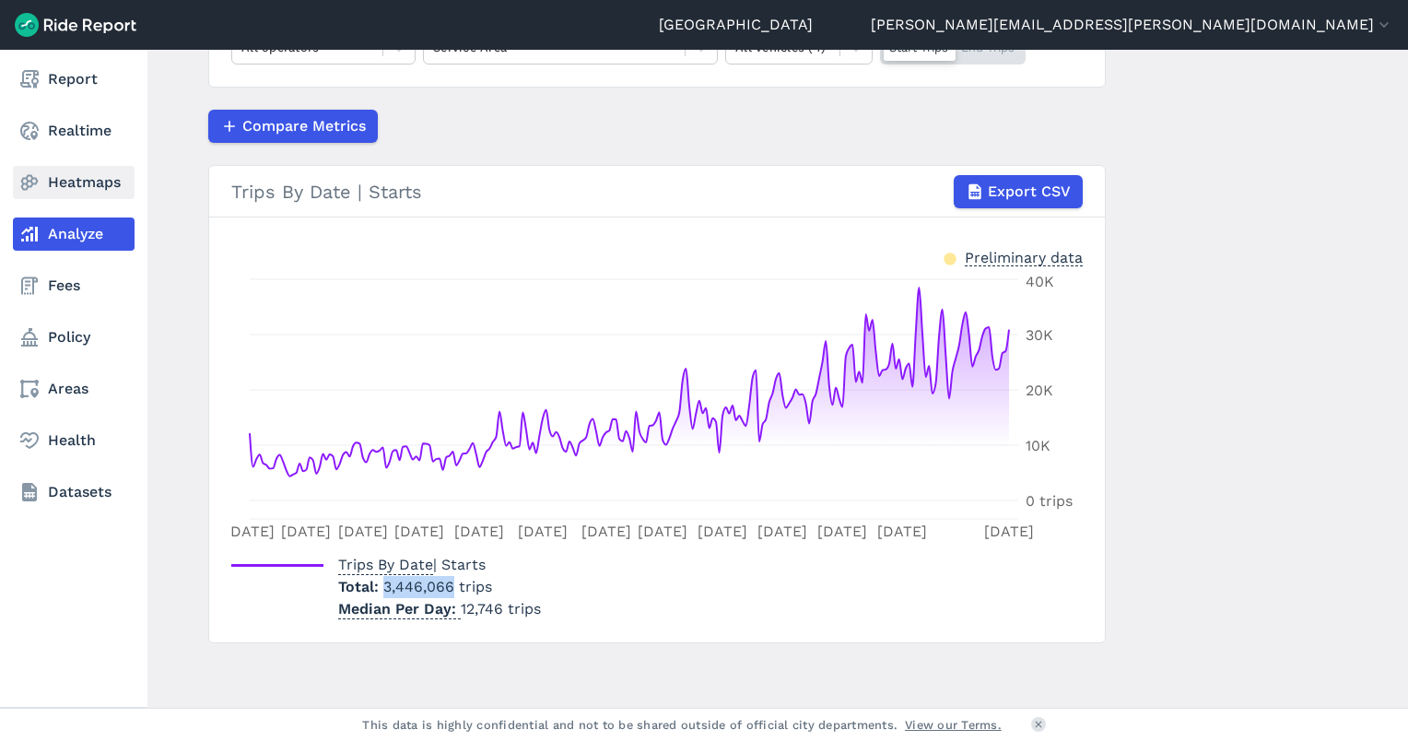
click at [63, 184] on link "Heatmaps" at bounding box center [74, 182] width 122 height 33
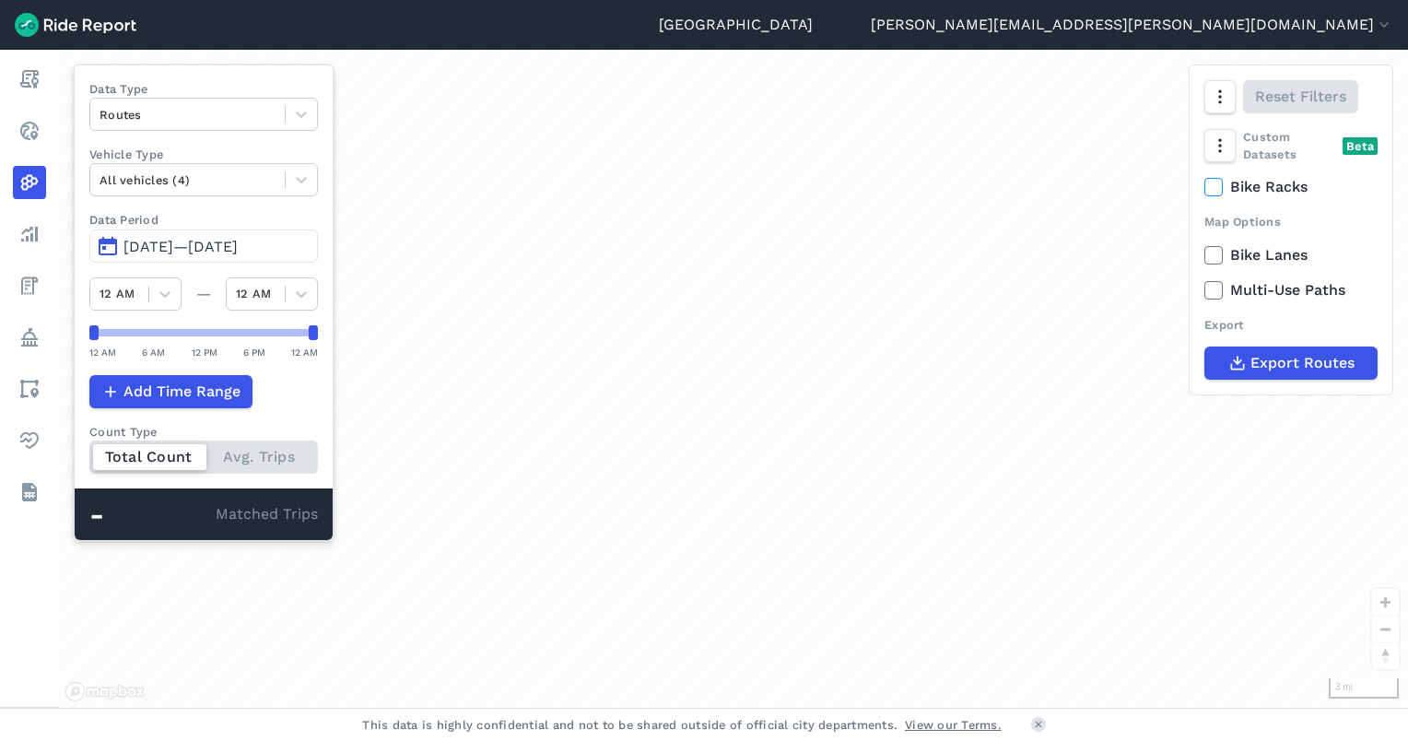
click at [1315, 559] on div "loading" at bounding box center [733, 379] width 1349 height 658
click at [1250, 516] on div "loading" at bounding box center [733, 379] width 1349 height 658
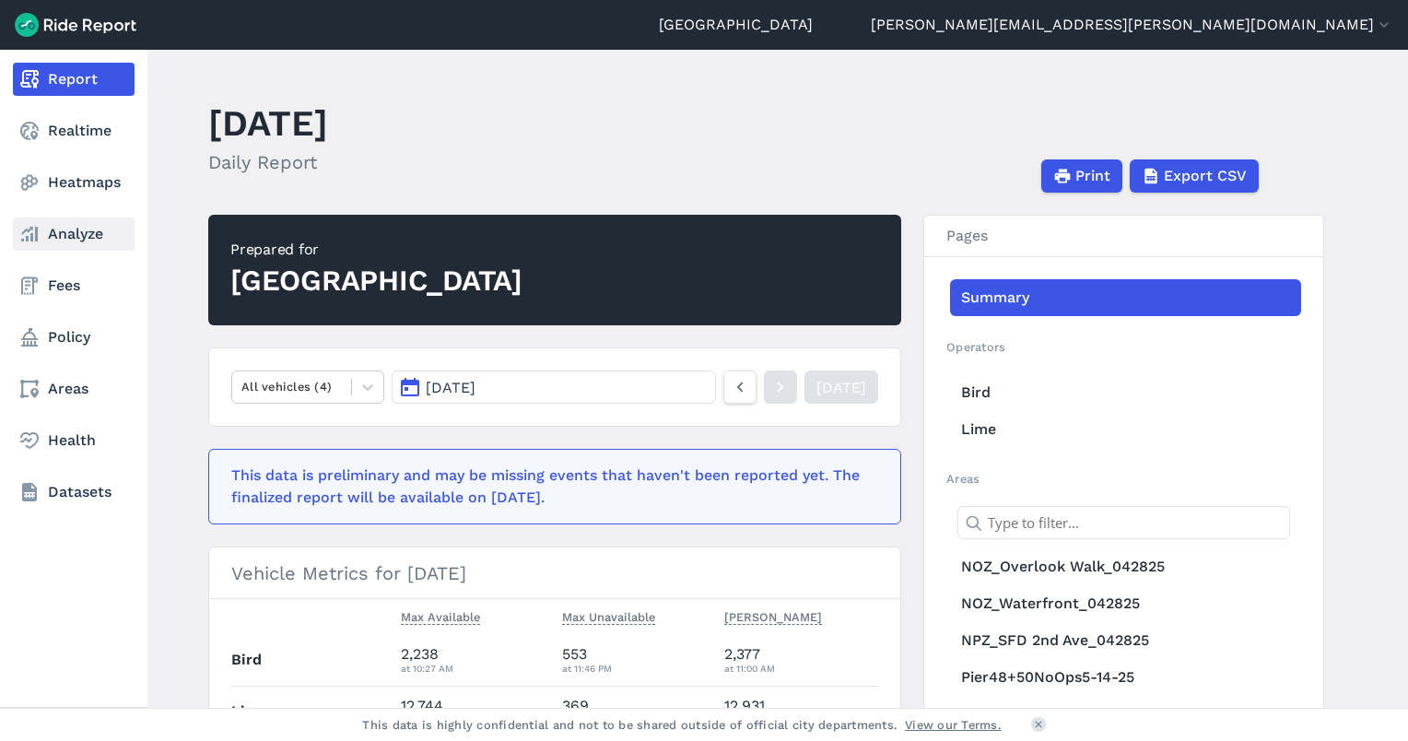
click at [39, 220] on link "Analyze" at bounding box center [74, 233] width 122 height 33
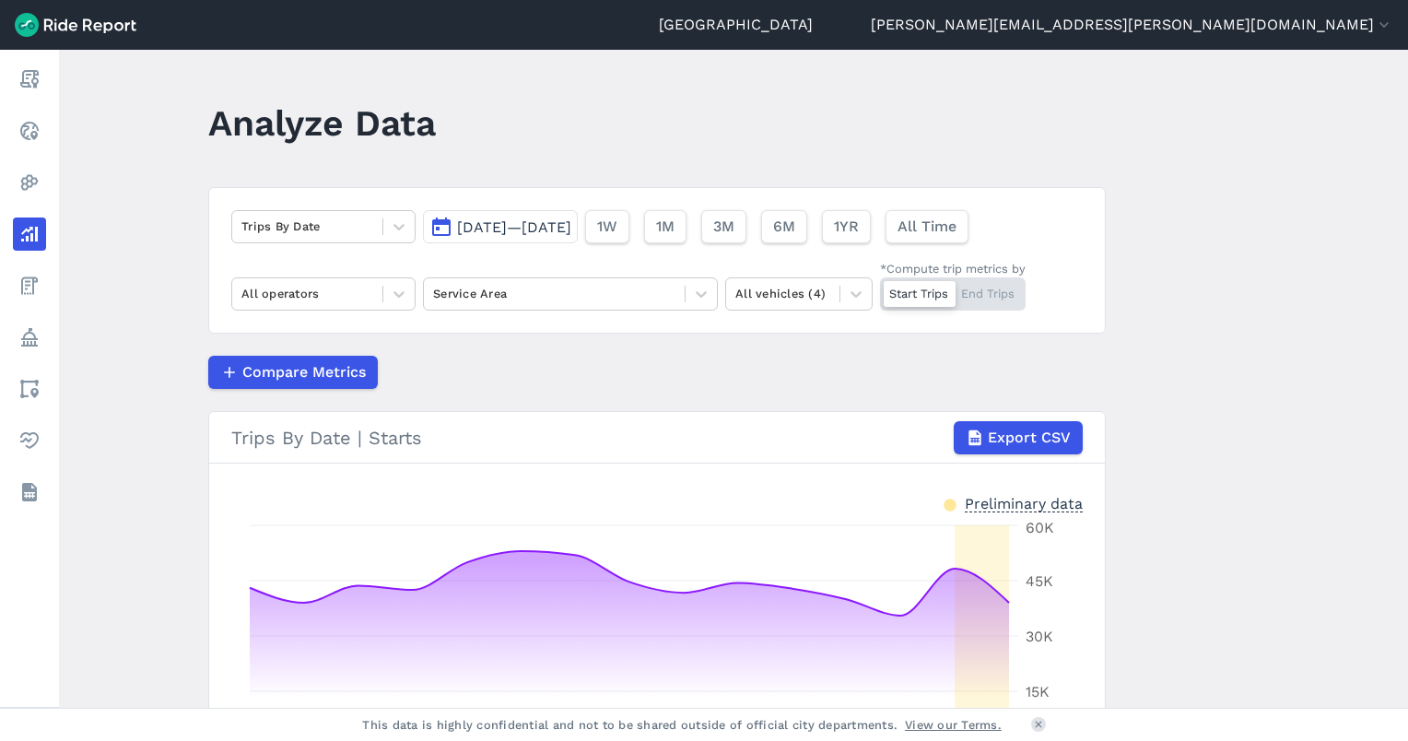
click at [511, 229] on span "[DATE]—[DATE]" at bounding box center [514, 227] width 114 height 18
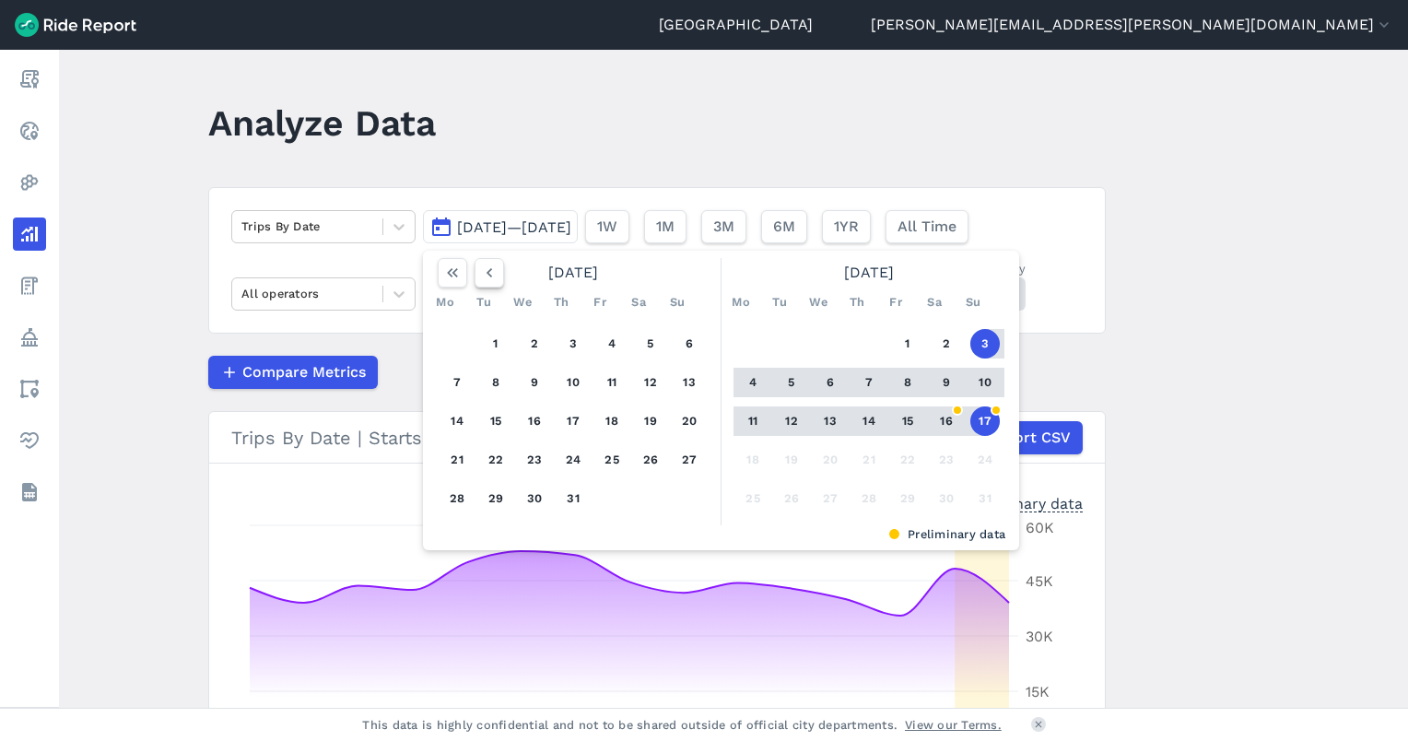
click at [488, 271] on icon "button" at bounding box center [489, 273] width 18 height 18
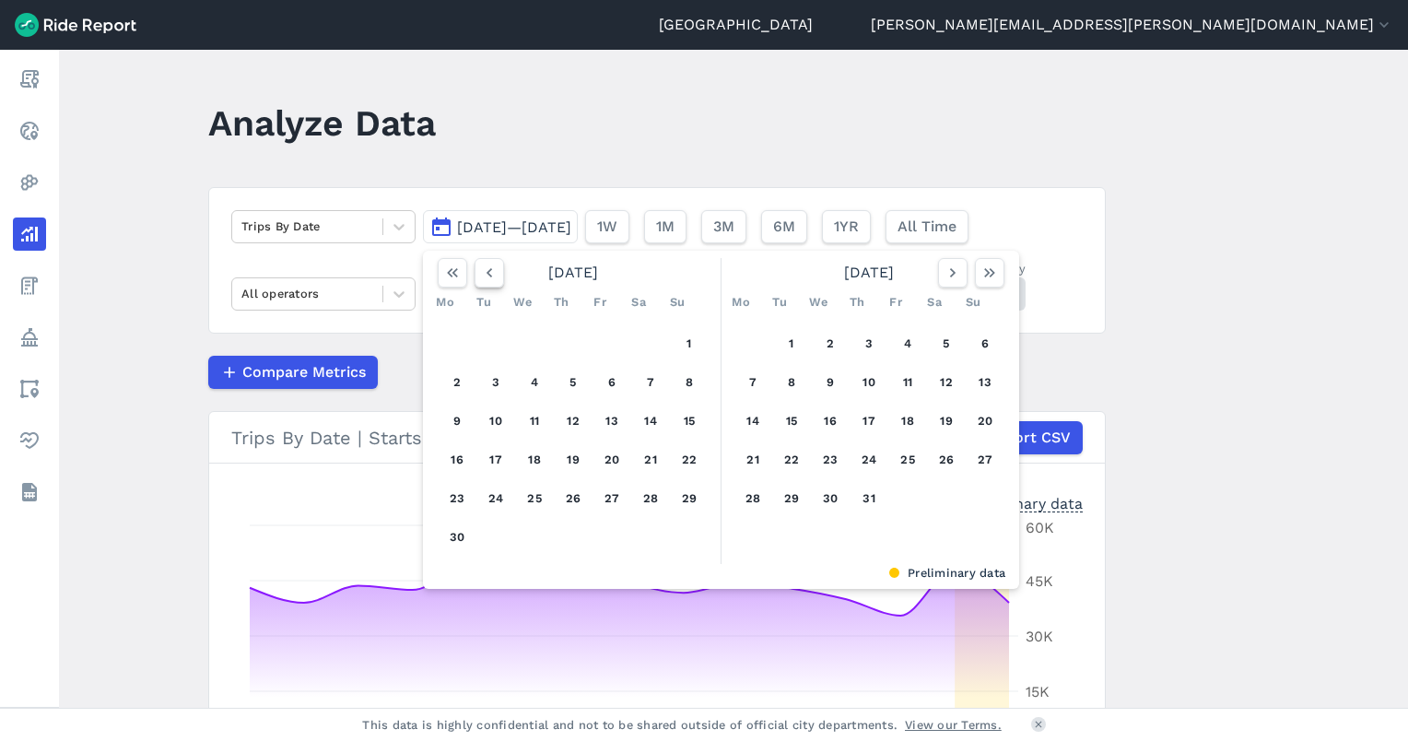
click at [488, 271] on icon "button" at bounding box center [489, 273] width 18 height 18
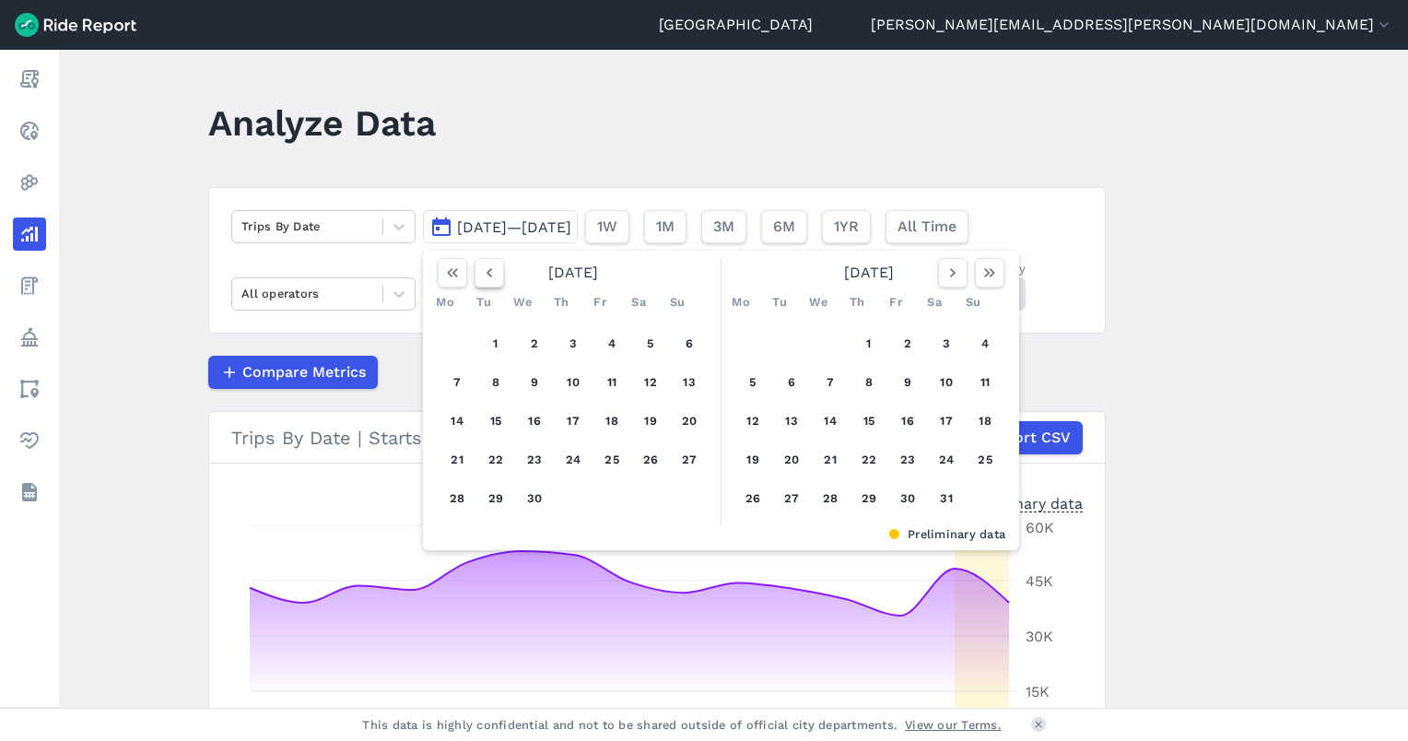
click at [488, 271] on icon "button" at bounding box center [489, 273] width 18 height 18
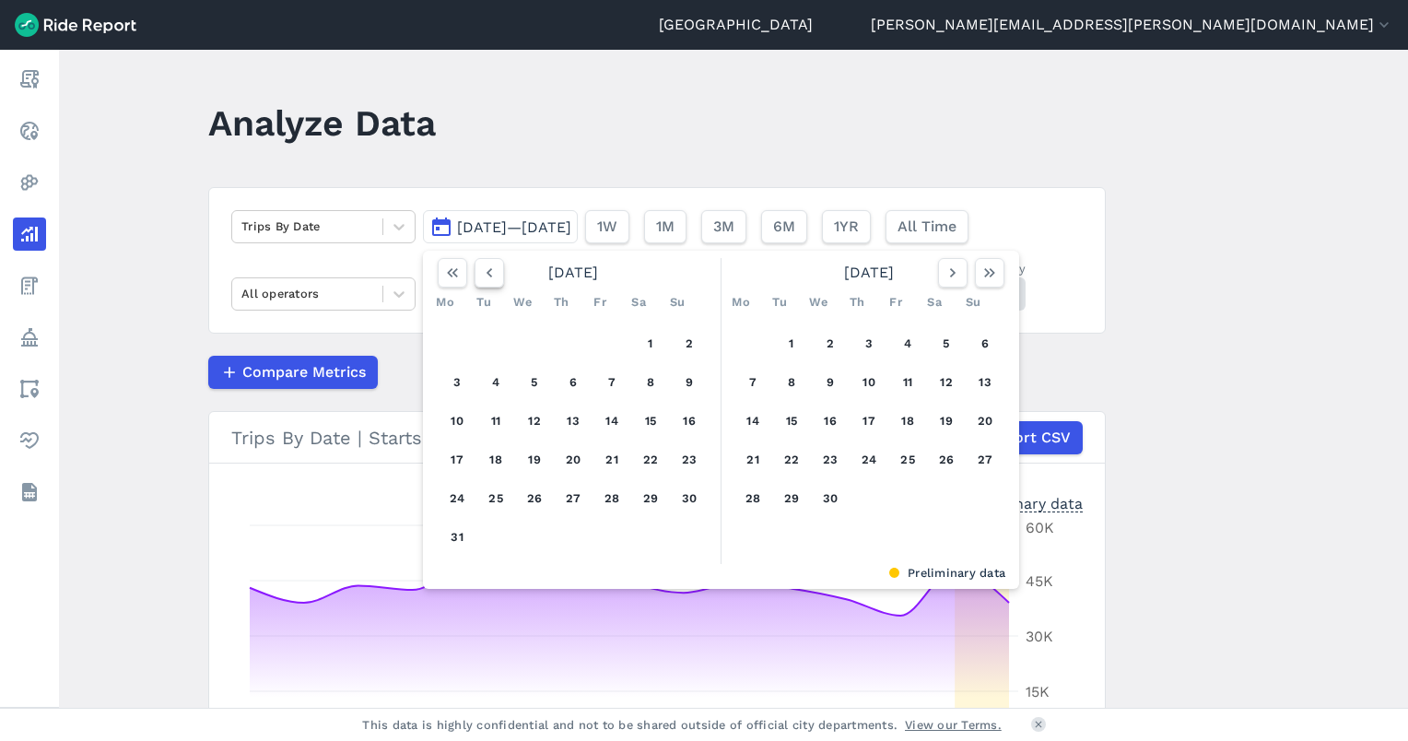
click at [488, 271] on icon "button" at bounding box center [489, 273] width 18 height 18
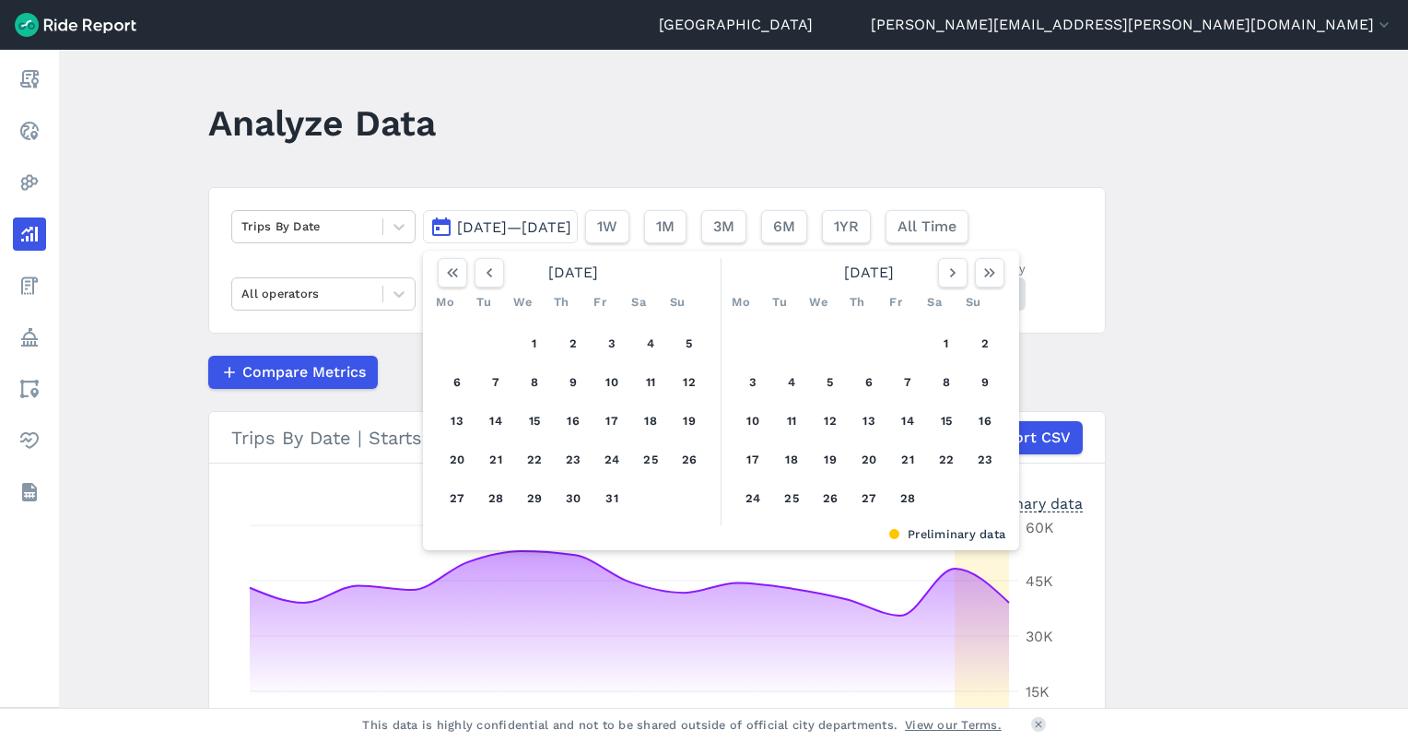
drag, startPoint x: 533, startPoint y: 339, endPoint x: 636, endPoint y: 308, distance: 107.9
click at [539, 336] on button "1" at bounding box center [534, 343] width 29 height 29
click at [958, 277] on icon "button" at bounding box center [953, 273] width 18 height 18
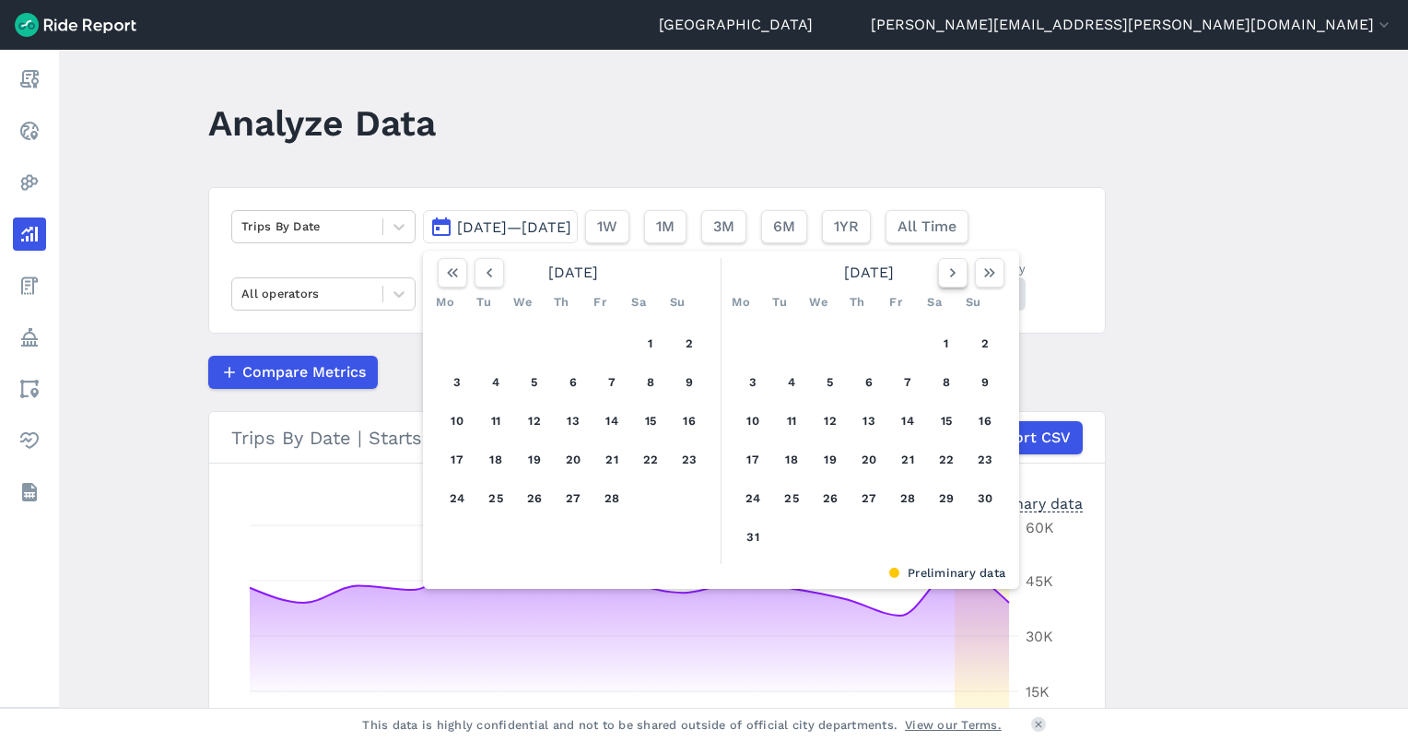
click at [958, 277] on icon "button" at bounding box center [953, 273] width 18 height 18
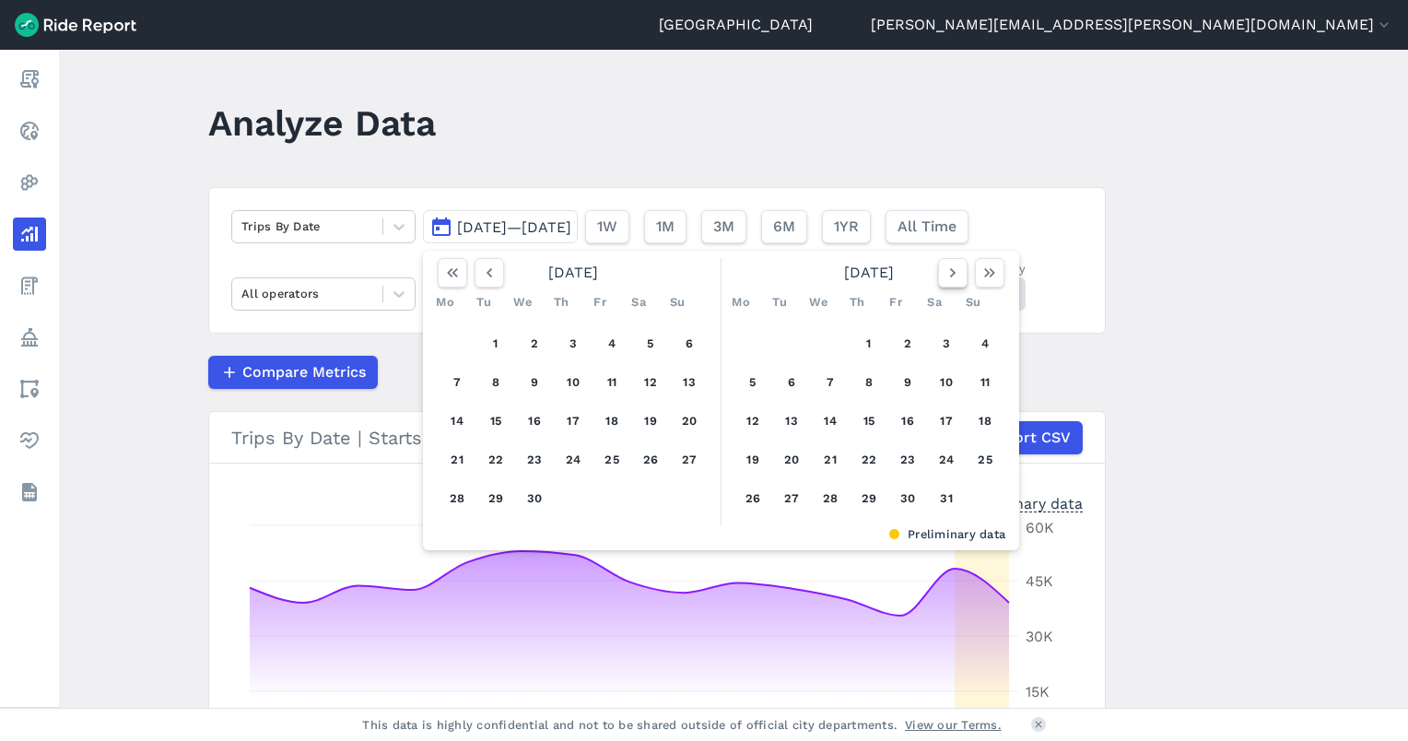
click at [958, 277] on icon "button" at bounding box center [953, 273] width 18 height 18
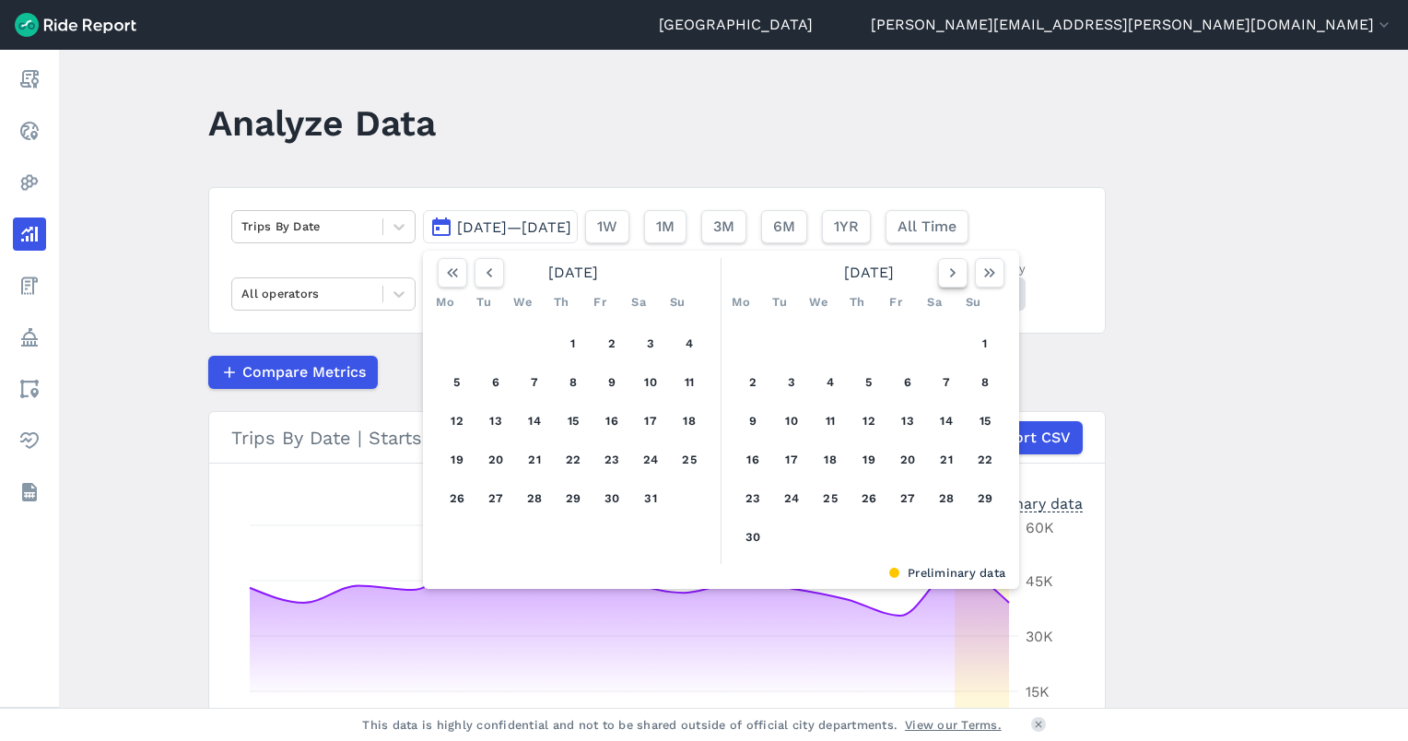
click at [958, 277] on icon "button" at bounding box center [953, 273] width 18 height 18
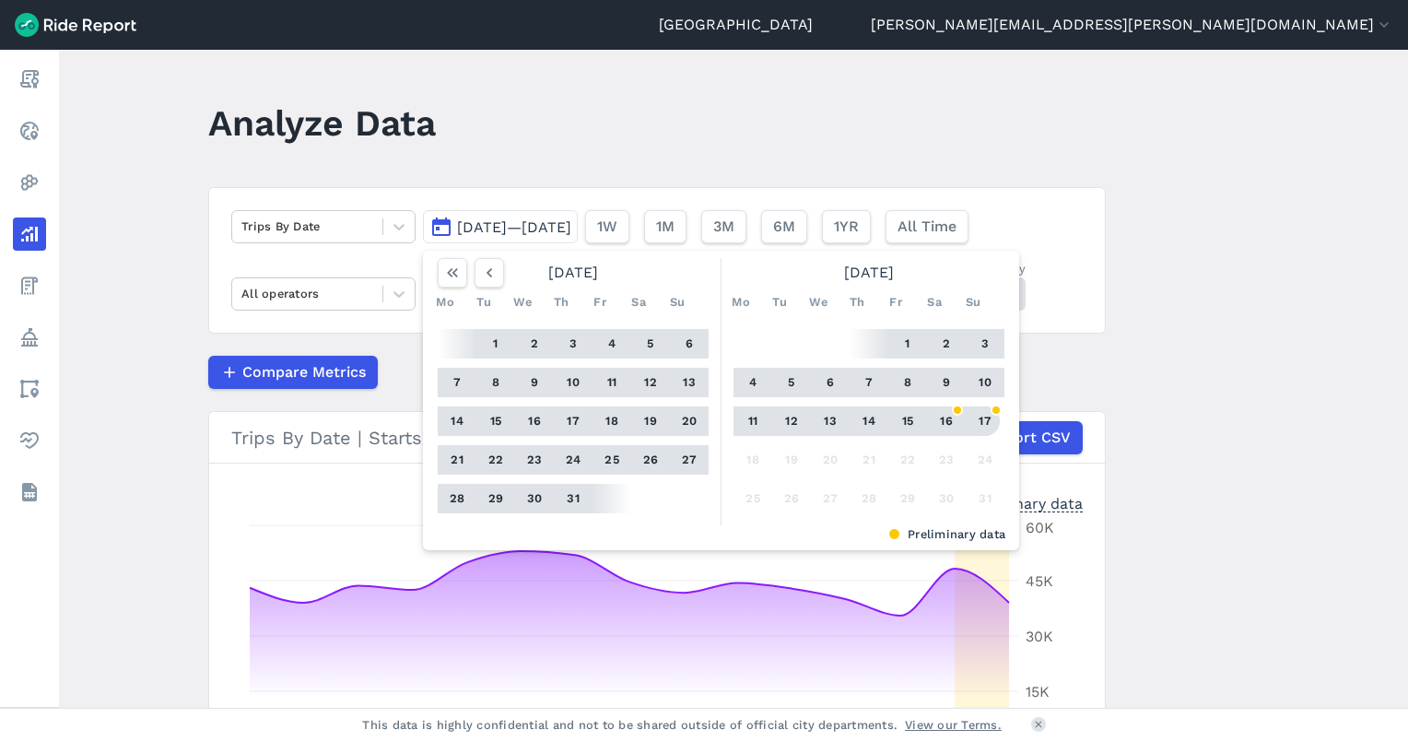
click at [984, 415] on button "17" at bounding box center [984, 420] width 29 height 29
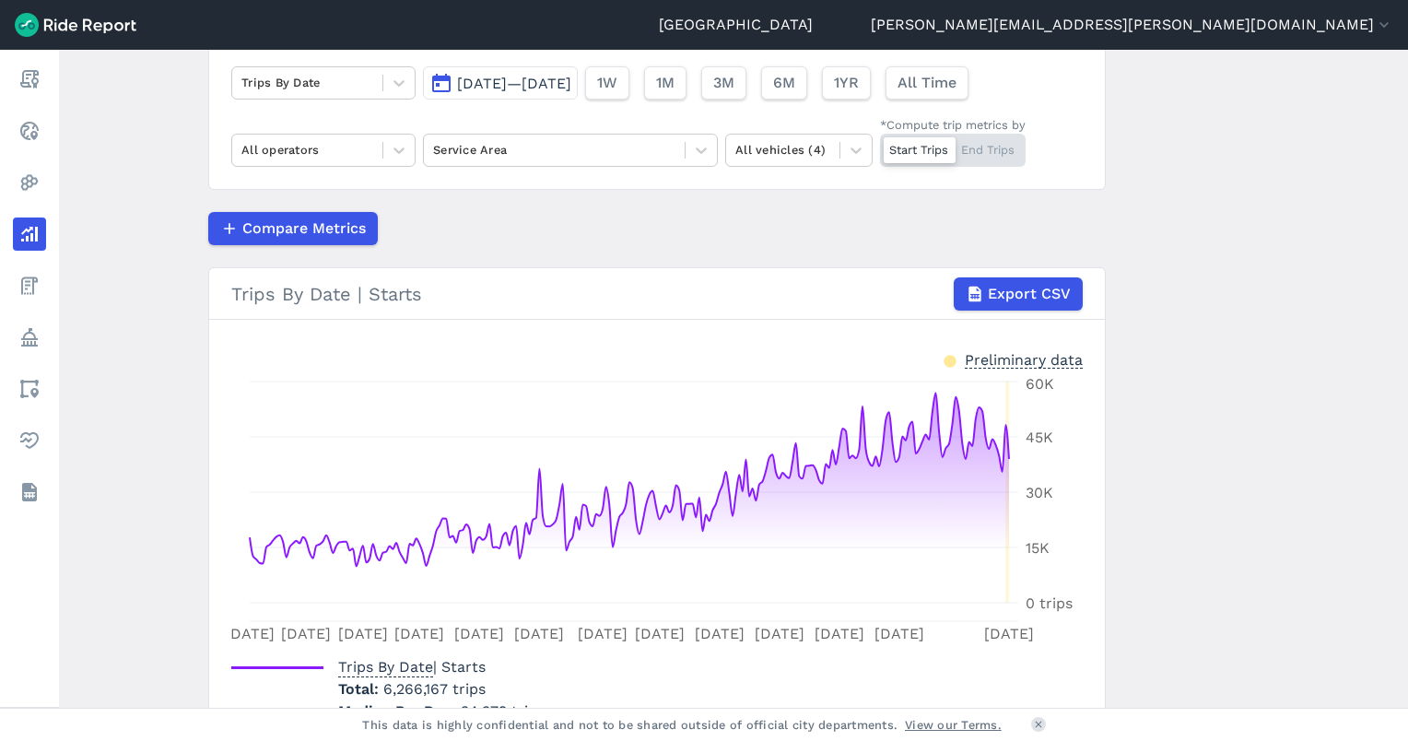
scroll to position [246, 0]
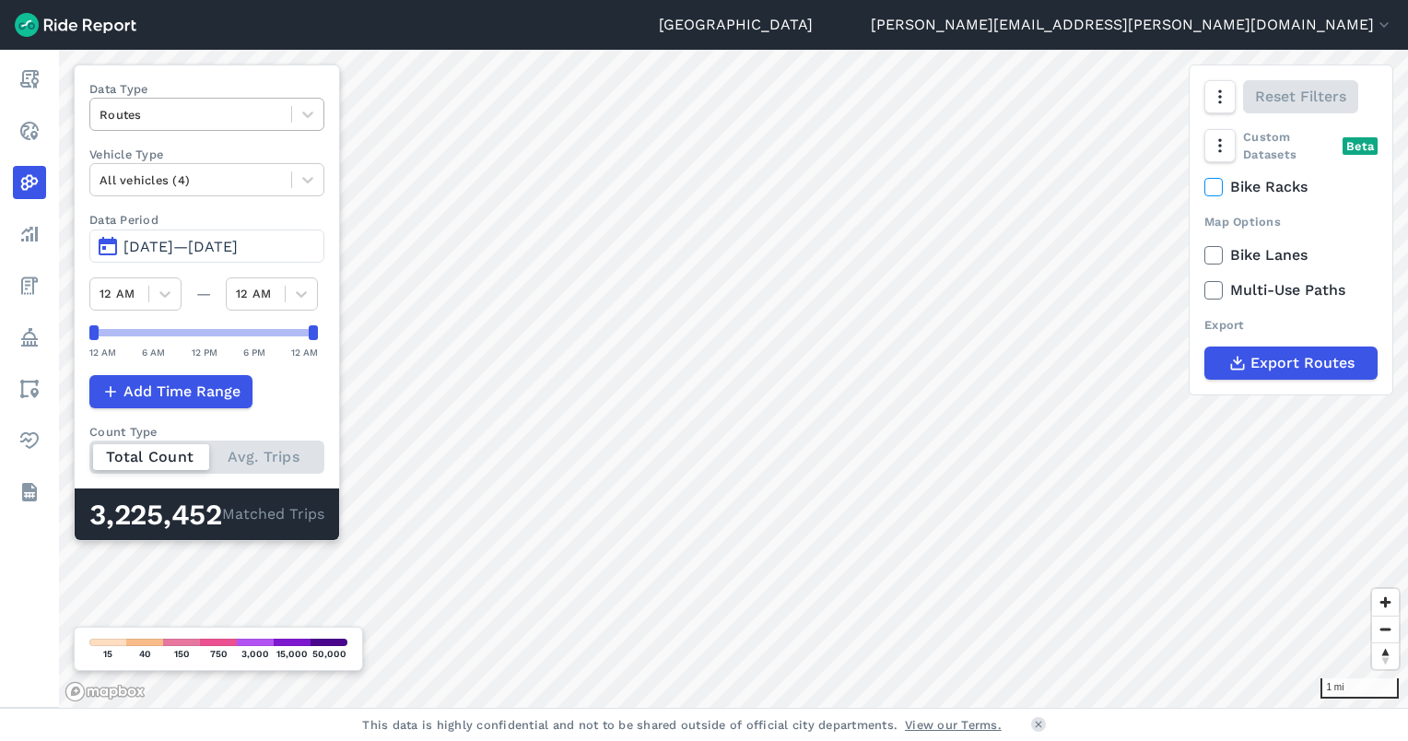
click at [141, 122] on div at bounding box center [191, 114] width 182 height 21
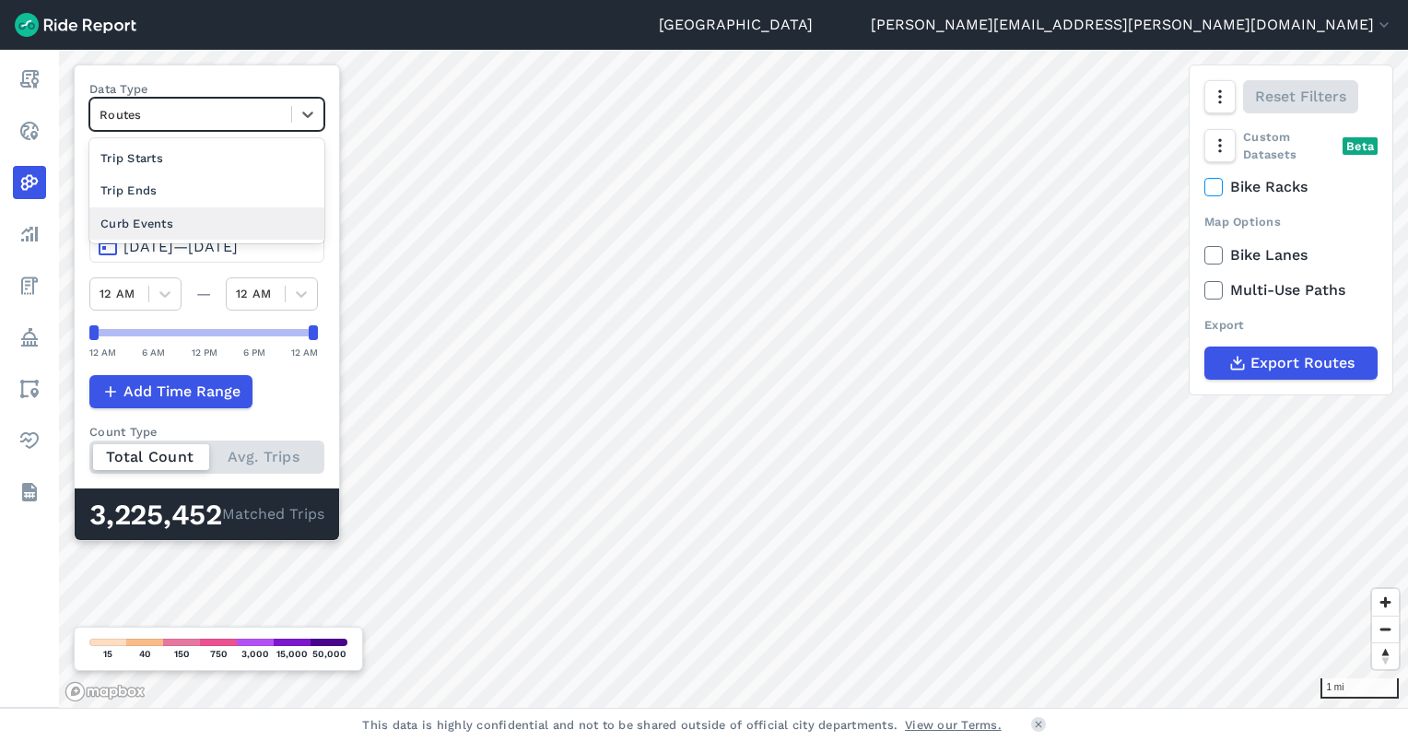
click at [162, 227] on div "Curb Events" at bounding box center [206, 223] width 235 height 32
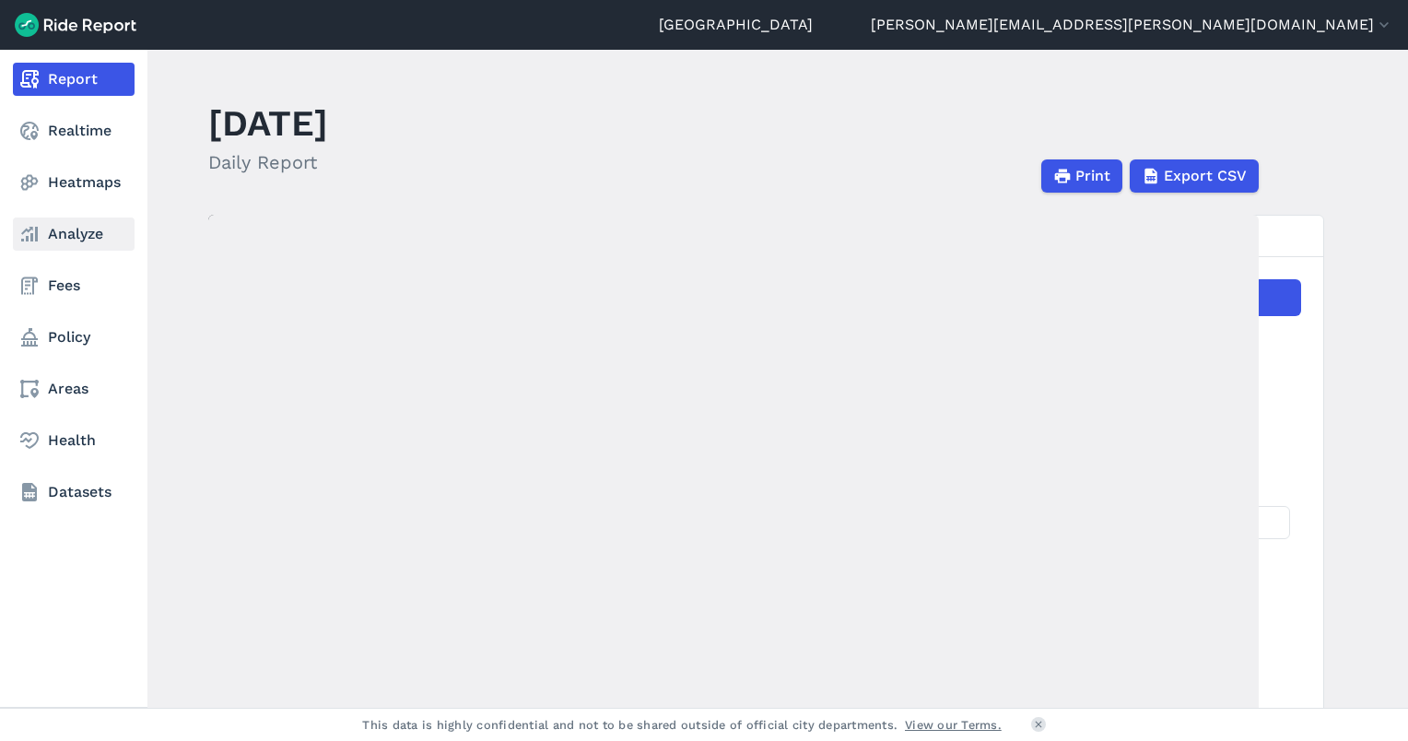
click at [33, 238] on use at bounding box center [29, 234] width 17 height 15
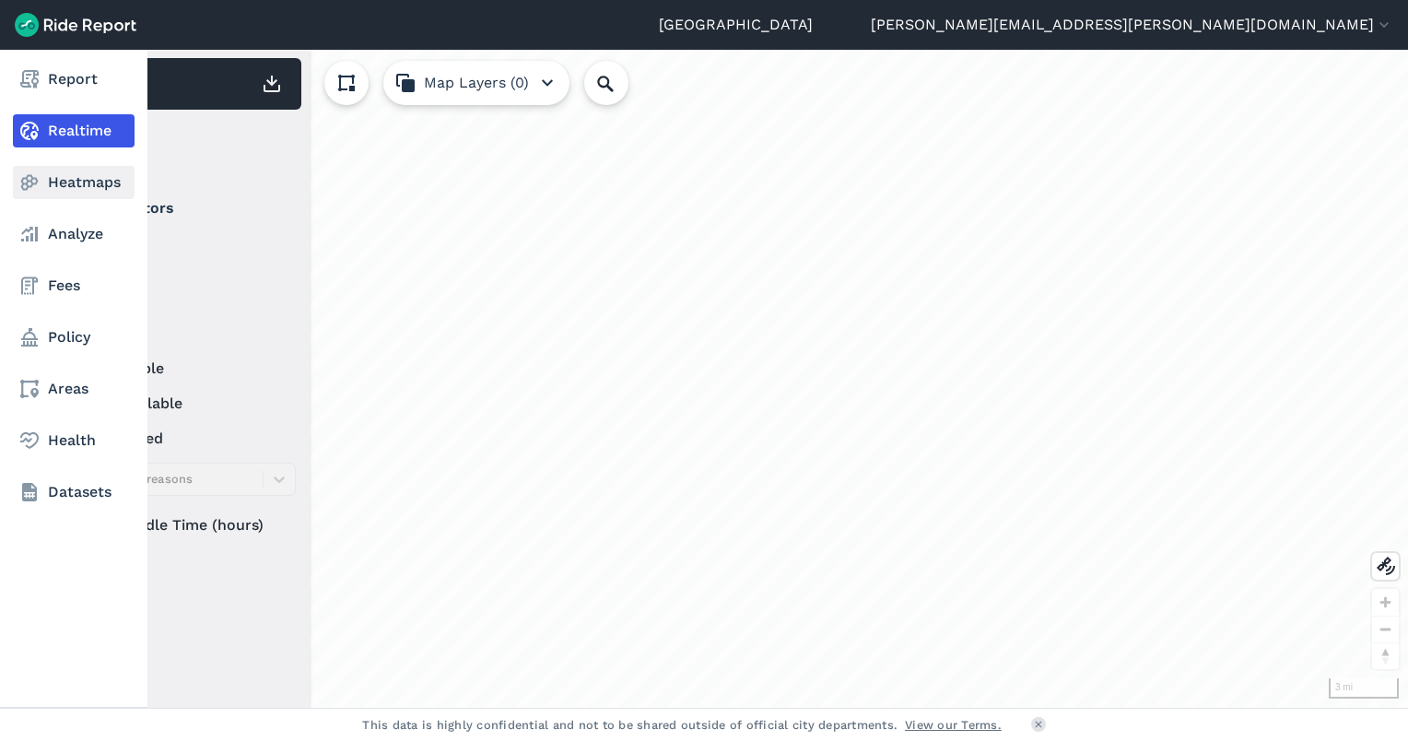
click at [92, 182] on link "Heatmaps" at bounding box center [74, 182] width 122 height 33
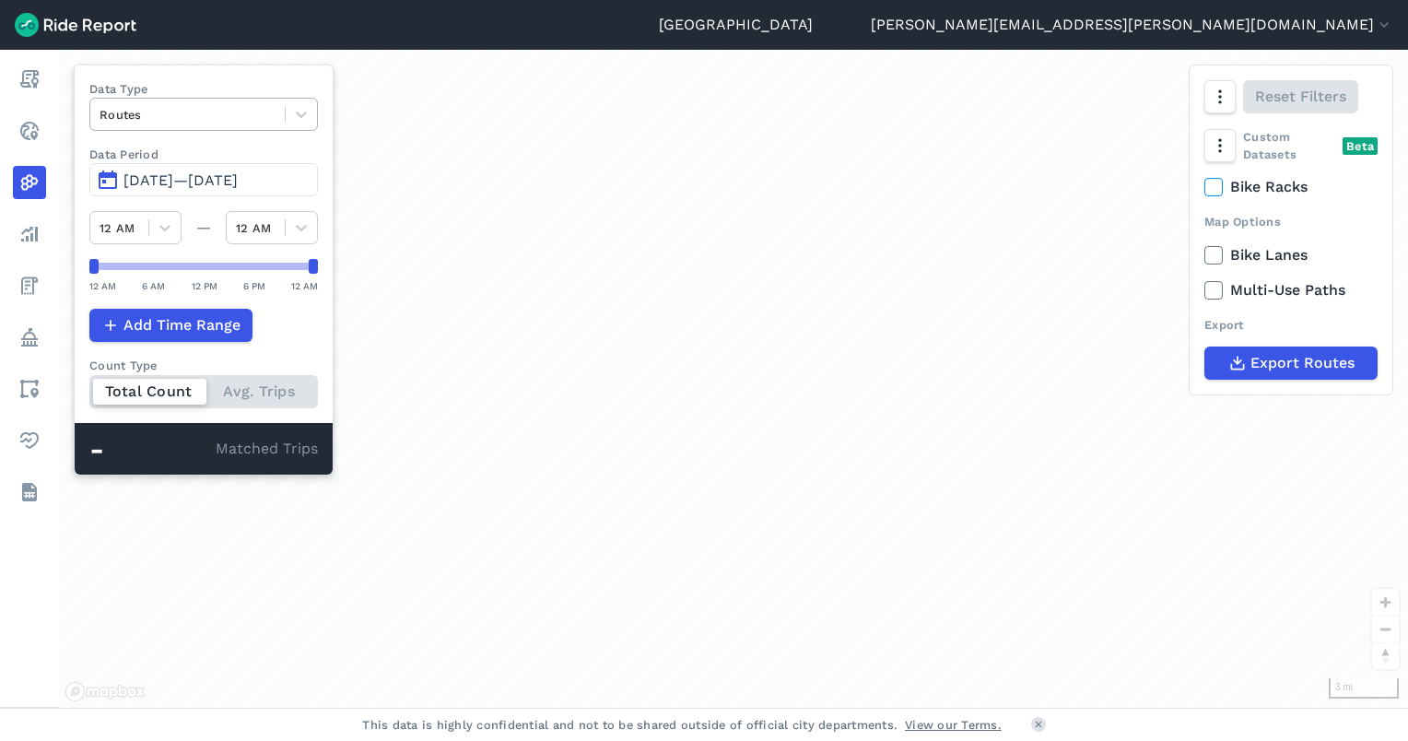
click at [192, 114] on div at bounding box center [188, 114] width 176 height 21
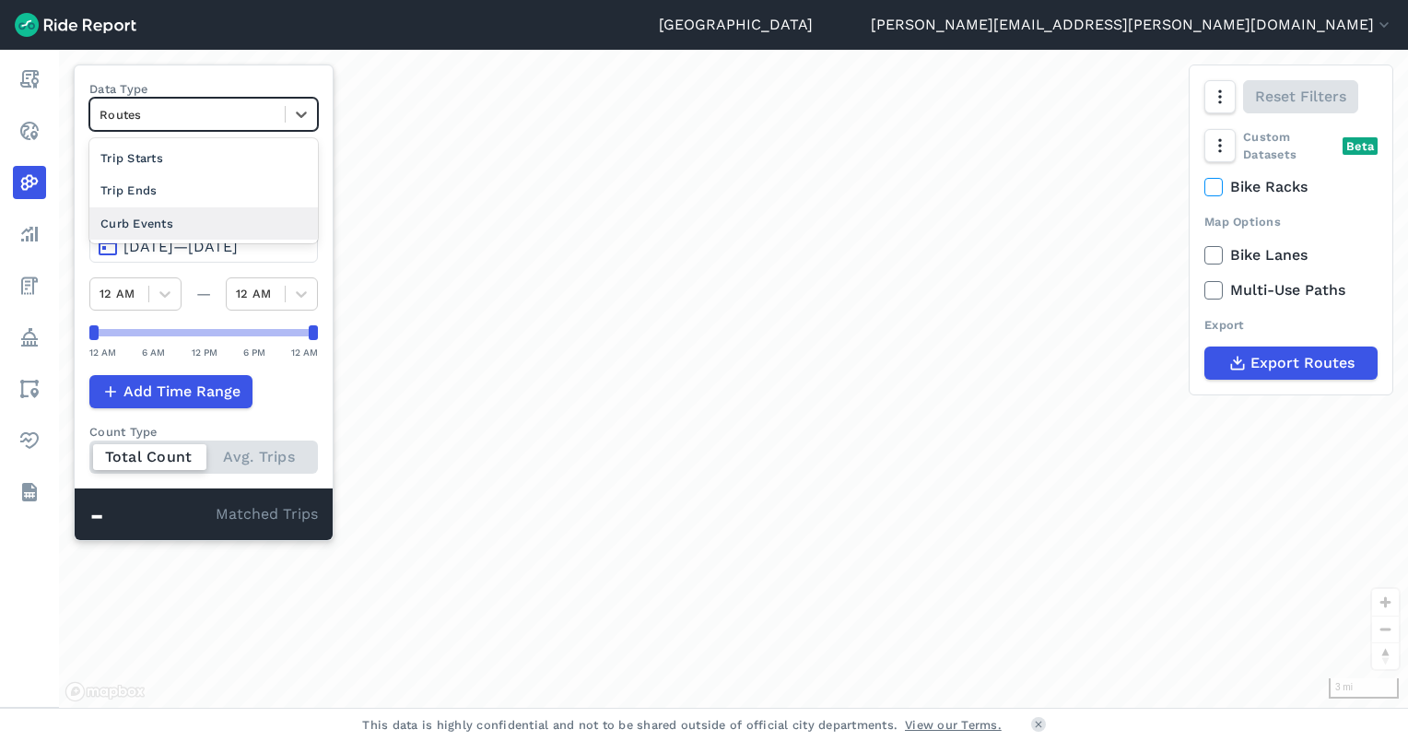
click at [177, 225] on div "Curb Events" at bounding box center [203, 223] width 229 height 32
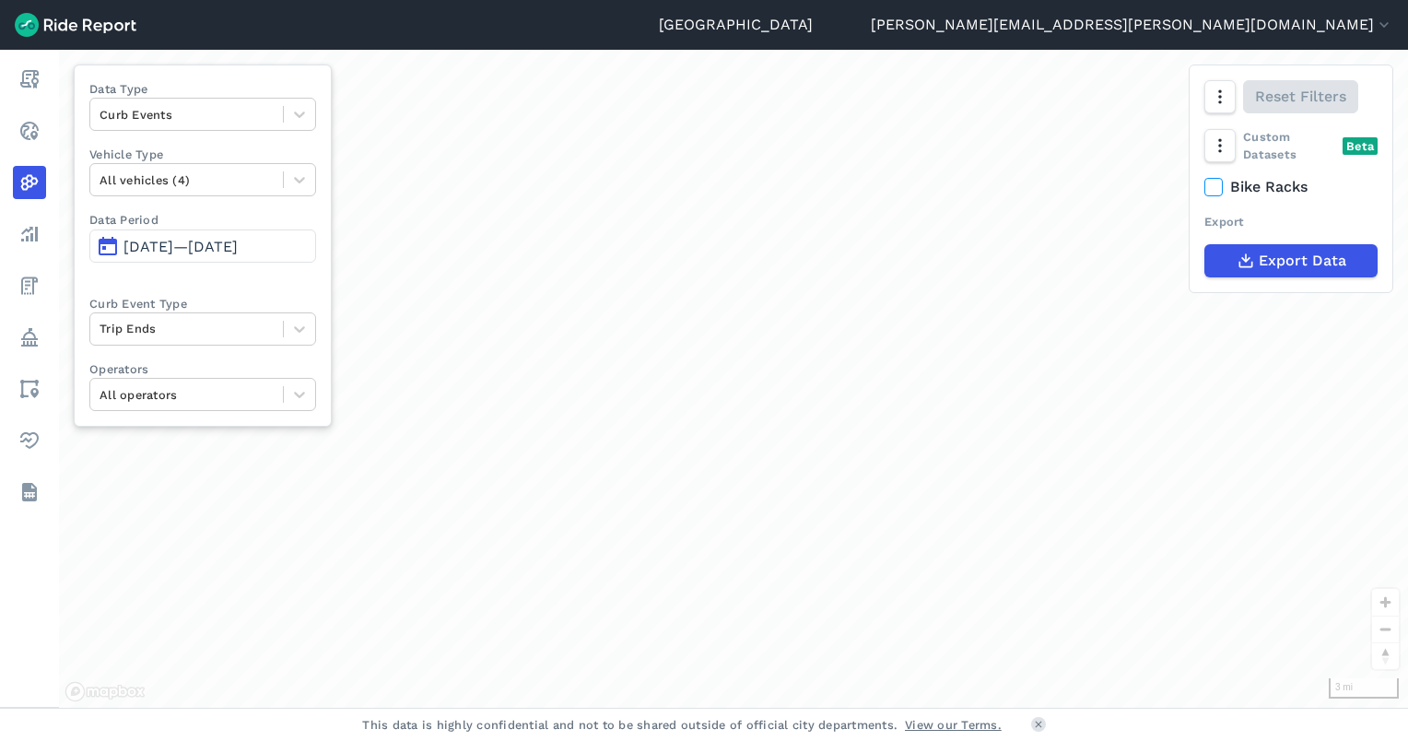
click at [190, 251] on span "[DATE]—[DATE]" at bounding box center [180, 247] width 114 height 18
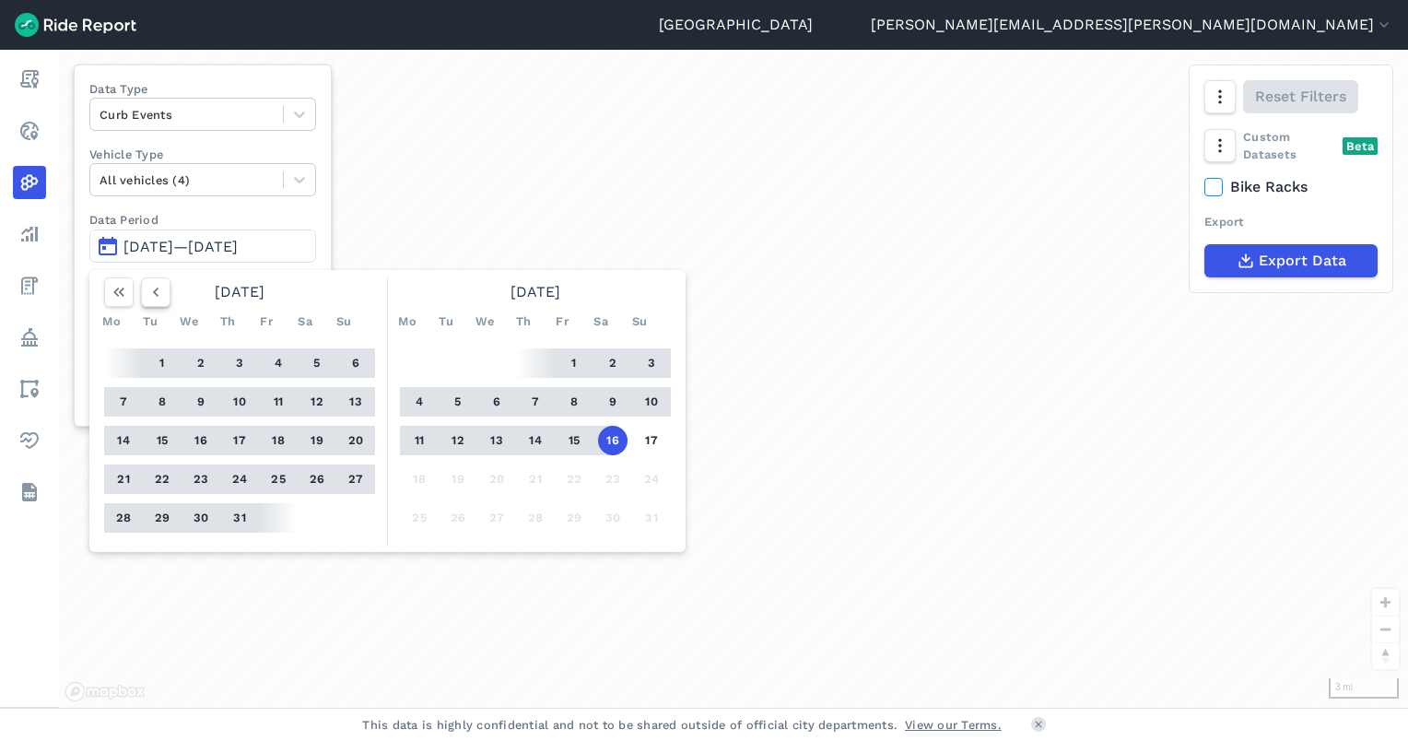
click at [149, 289] on icon "button" at bounding box center [156, 292] width 18 height 18
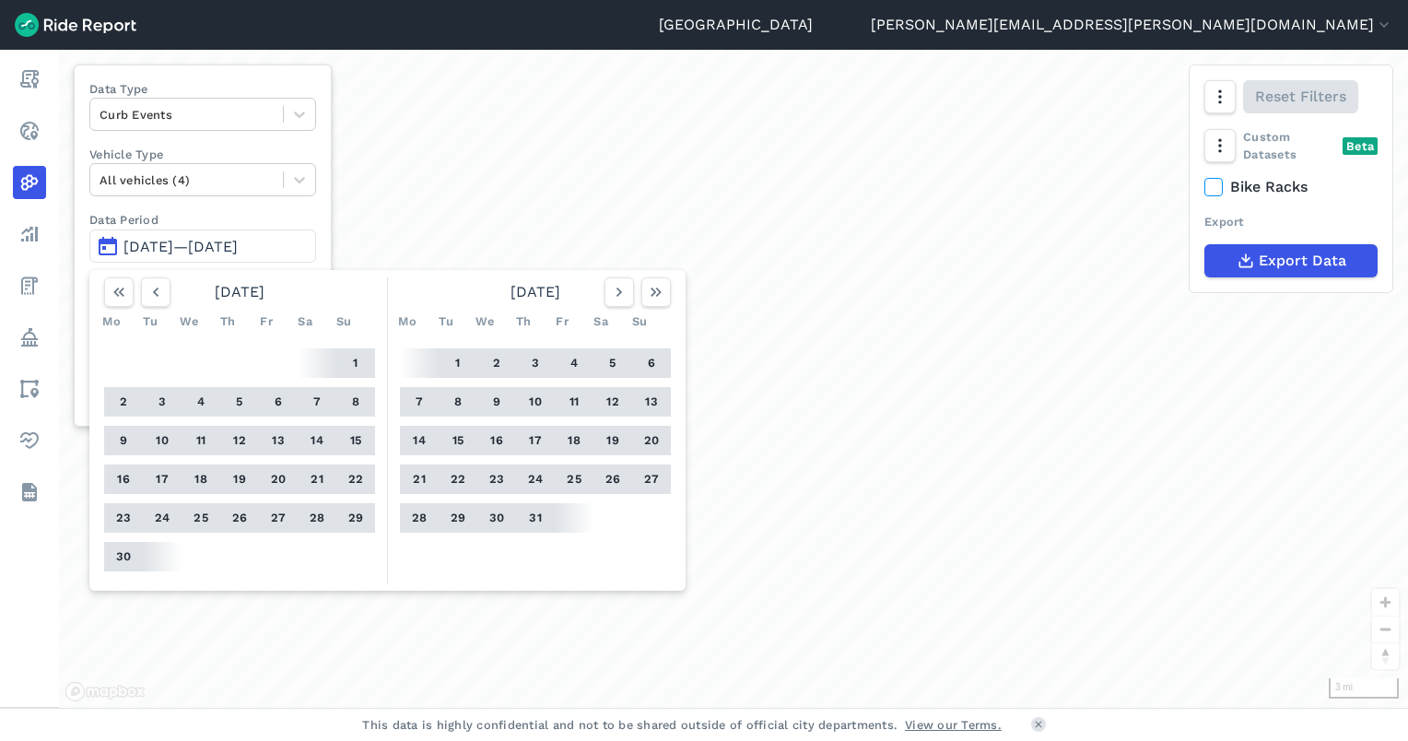
click at [359, 358] on button "1" at bounding box center [355, 362] width 29 height 29
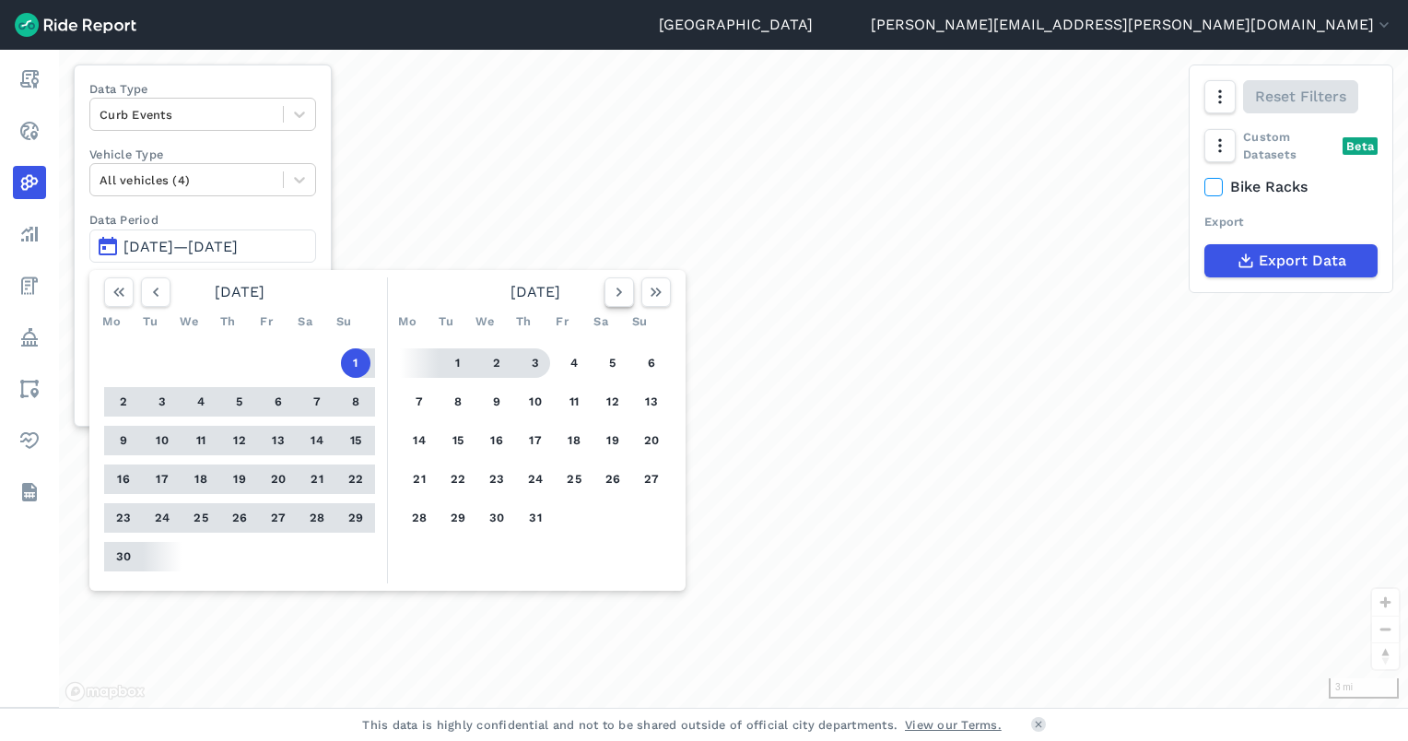
click at [616, 293] on icon "button" at bounding box center [619, 292] width 18 height 18
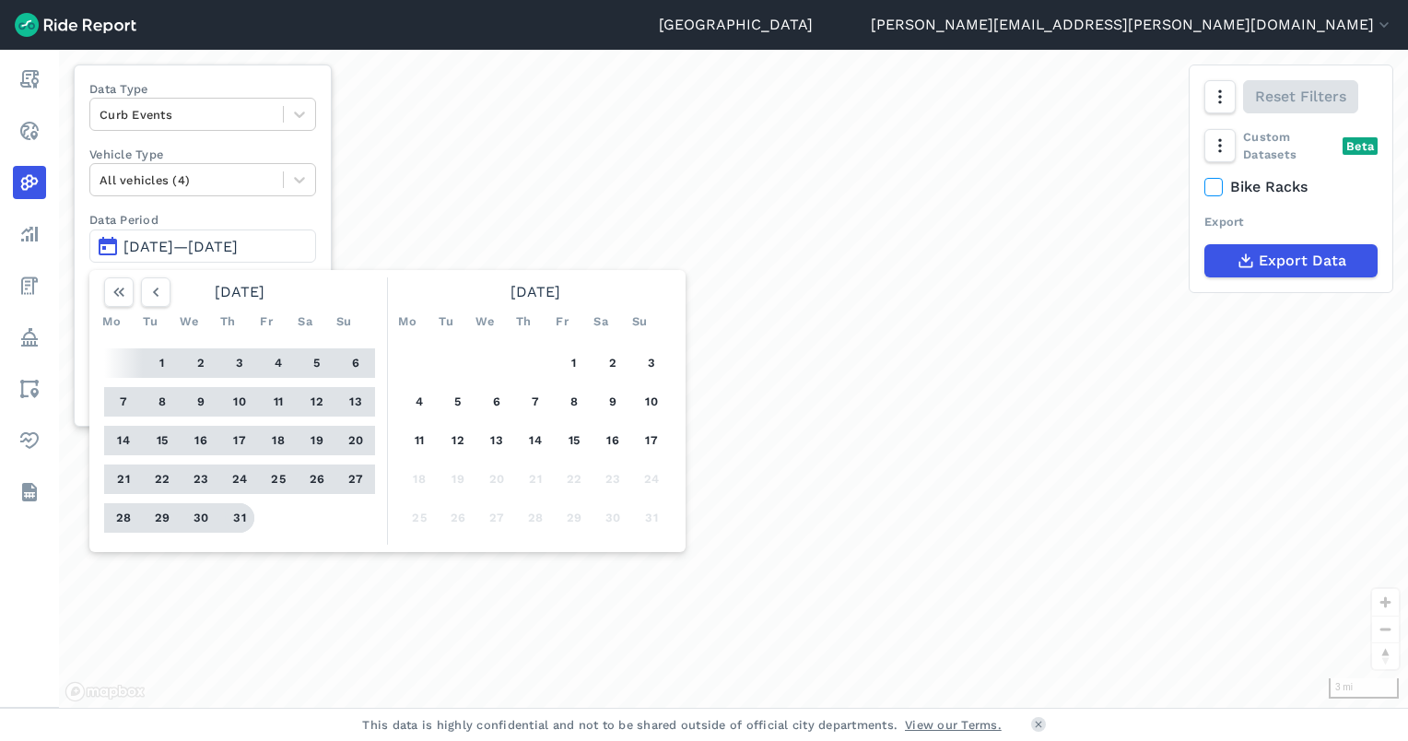
click at [240, 513] on button "31" at bounding box center [239, 517] width 29 height 29
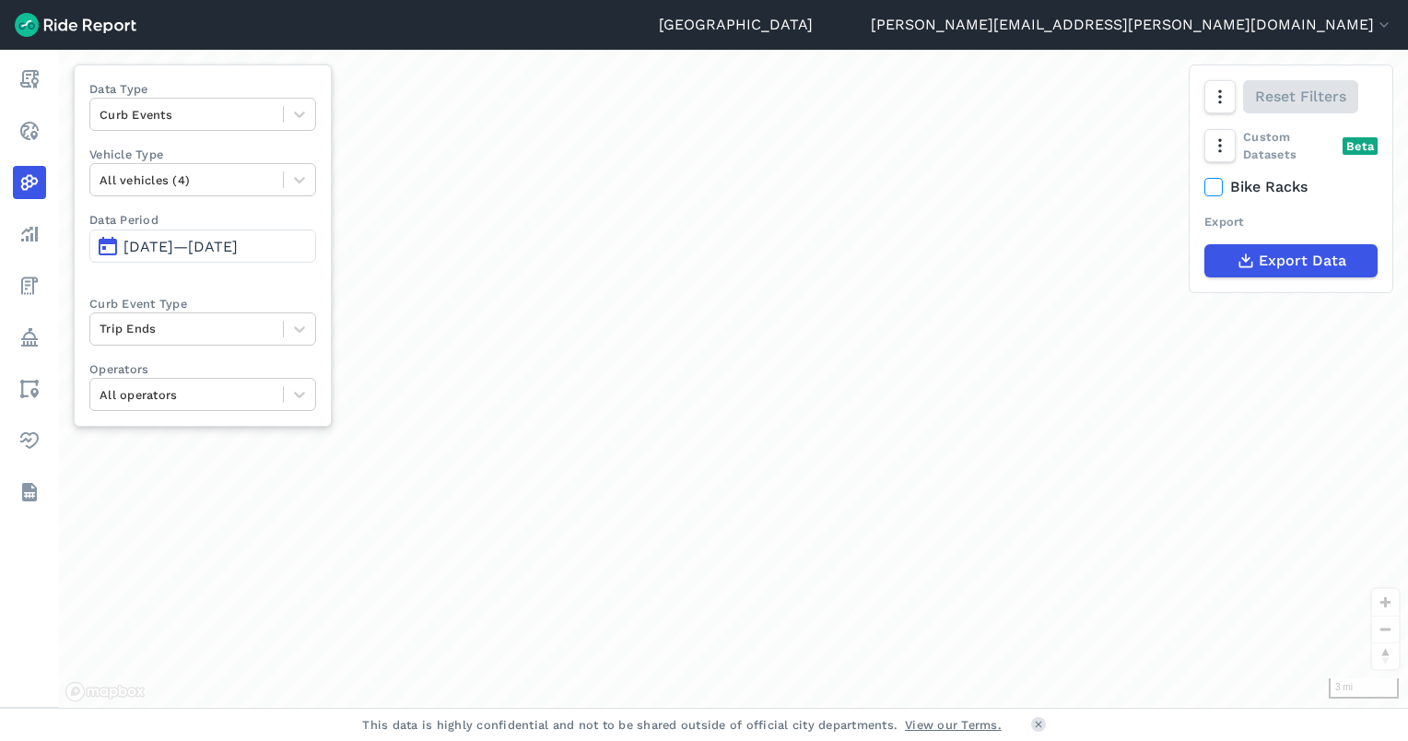
click at [238, 245] on span "[DATE]—[DATE]" at bounding box center [180, 247] width 114 height 18
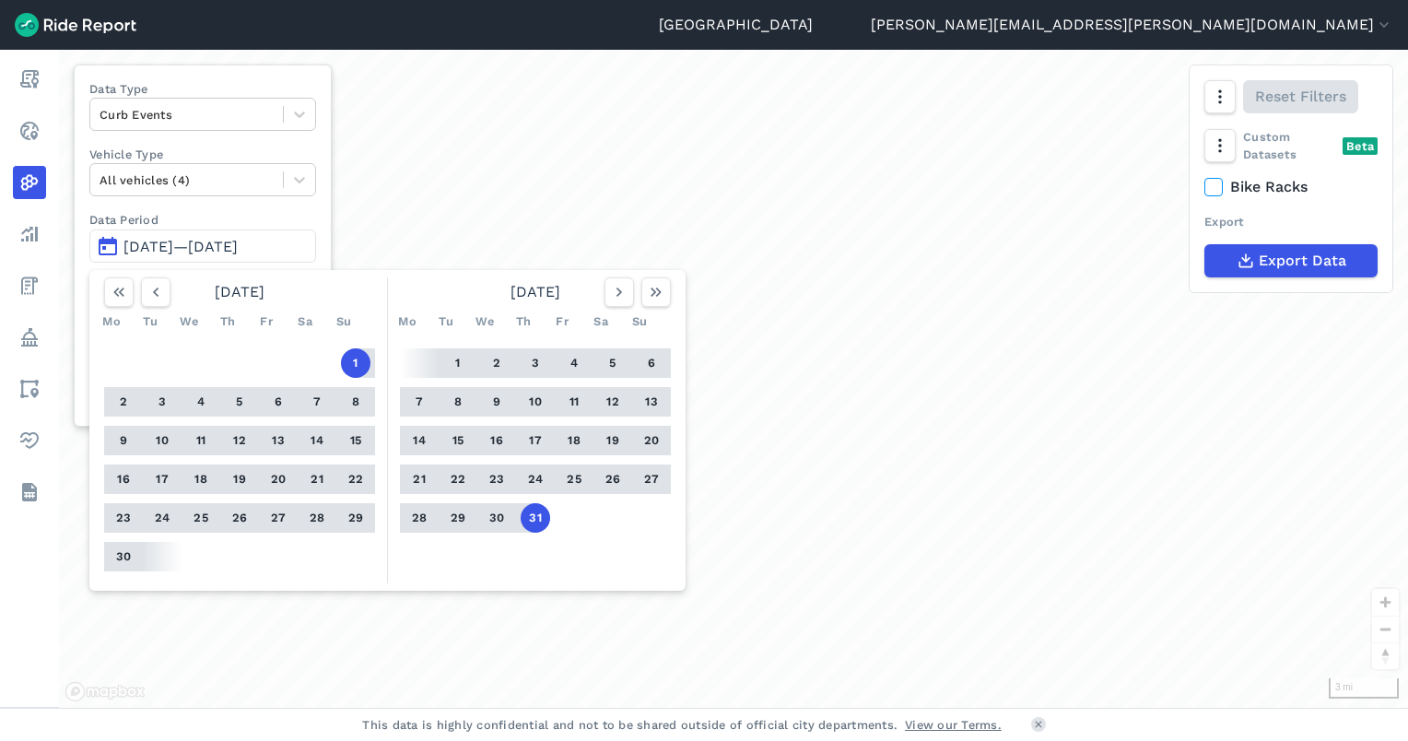
click at [353, 369] on button "1" at bounding box center [355, 362] width 29 height 29
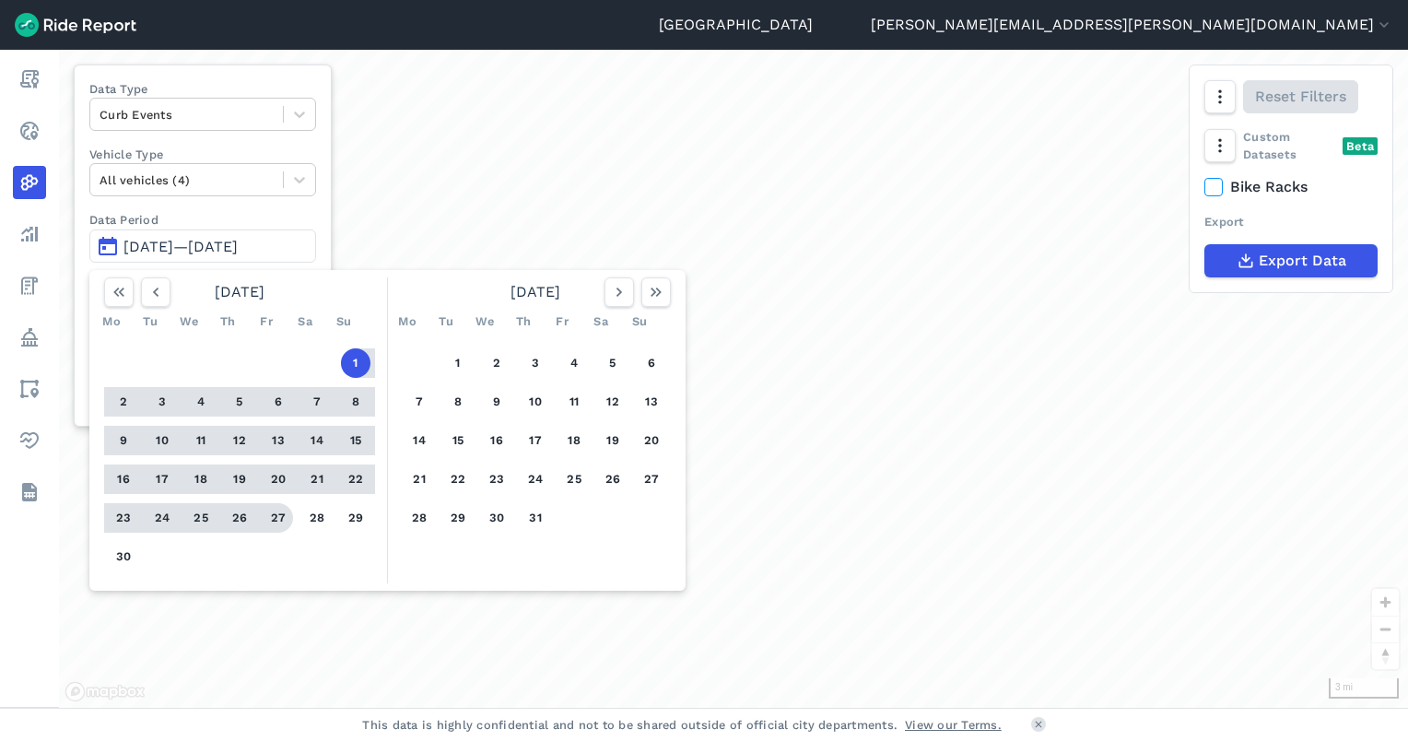
click at [174, 568] on div "1 2 3 4 5 6 7 8 9 10 11 12 13 14 15 16 17 18 19 20 21 22 23 24 25 26 27 28 29 30" at bounding box center [240, 459] width 286 height 247
